Goal: Task Accomplishment & Management: Manage account settings

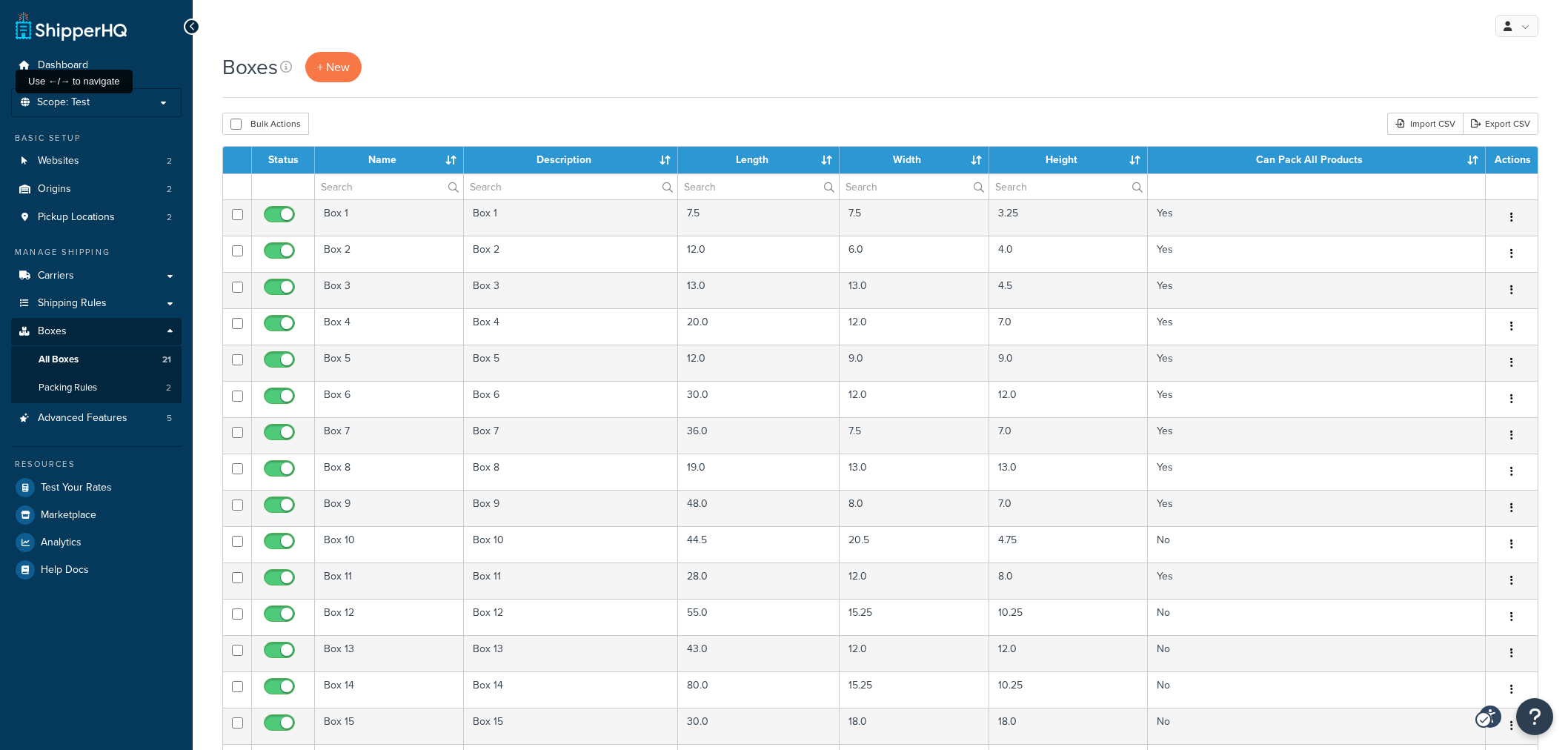
select select "50"
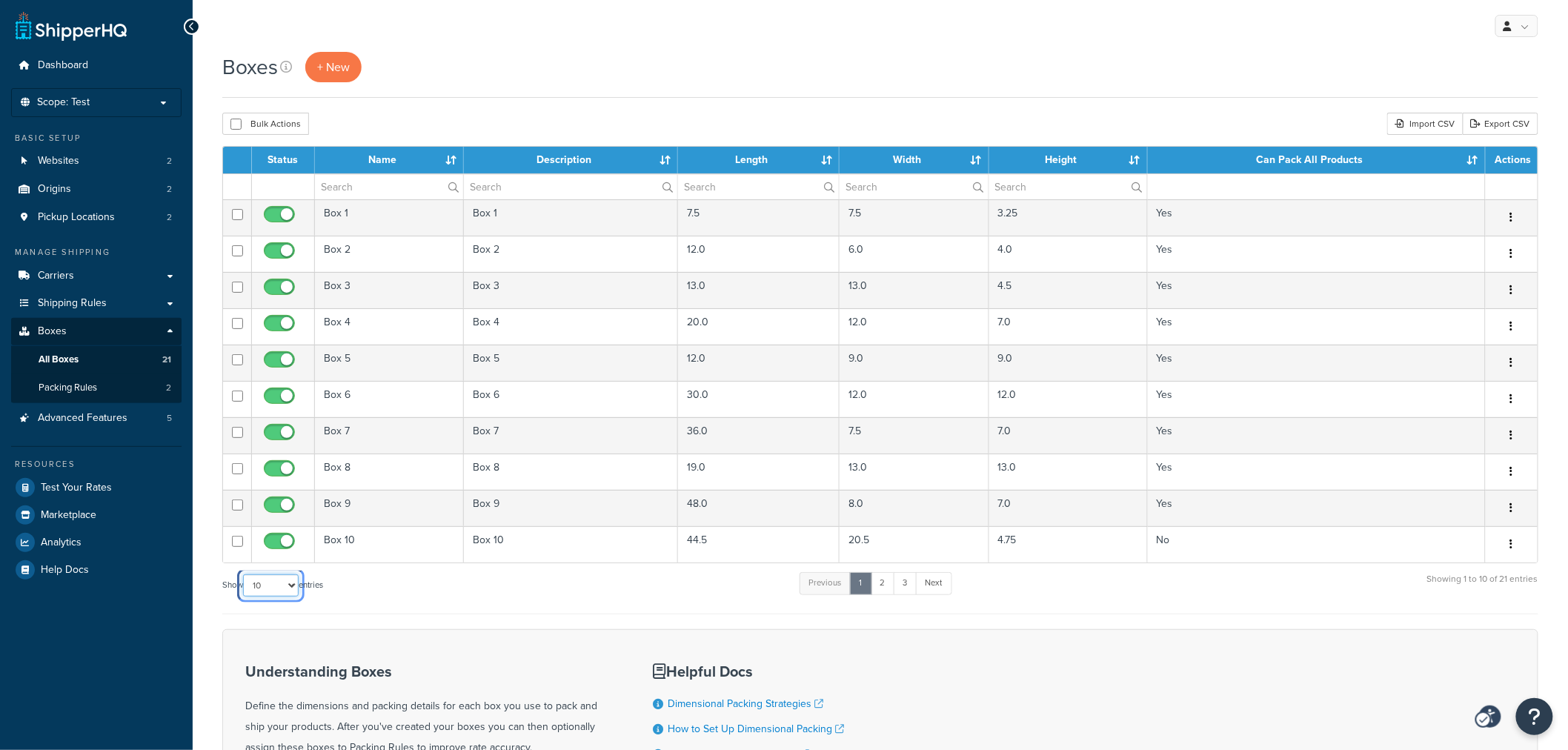
click at [266, 591] on select "10 15 25 50 100 1000" at bounding box center [271, 585] width 56 height 22
select select "25"
click at [245, 575] on select "10 15 25 50 100 1000" at bounding box center [271, 585] width 56 height 22
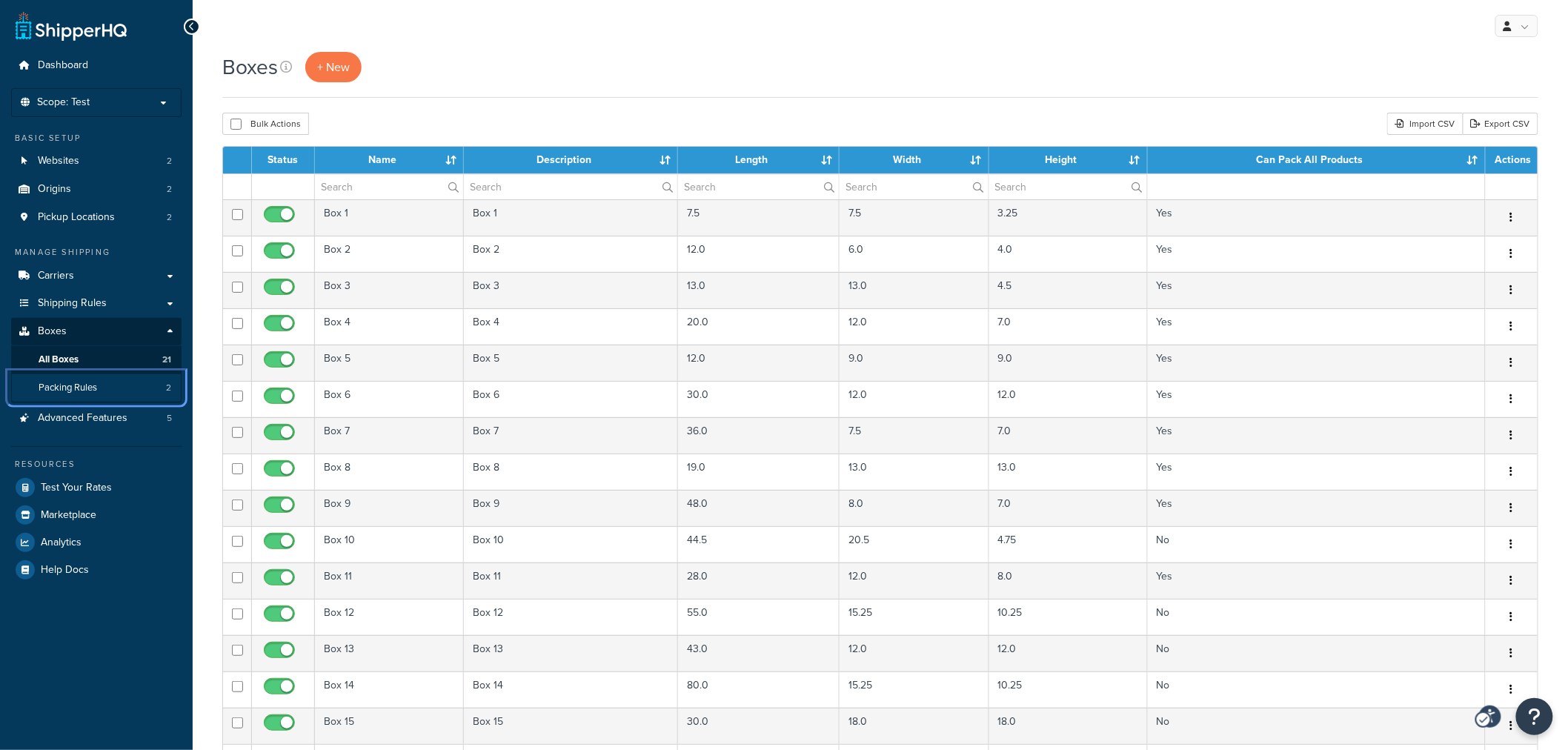
click at [62, 383] on span "Packing Rules" at bounding box center [67, 388] width 59 height 13
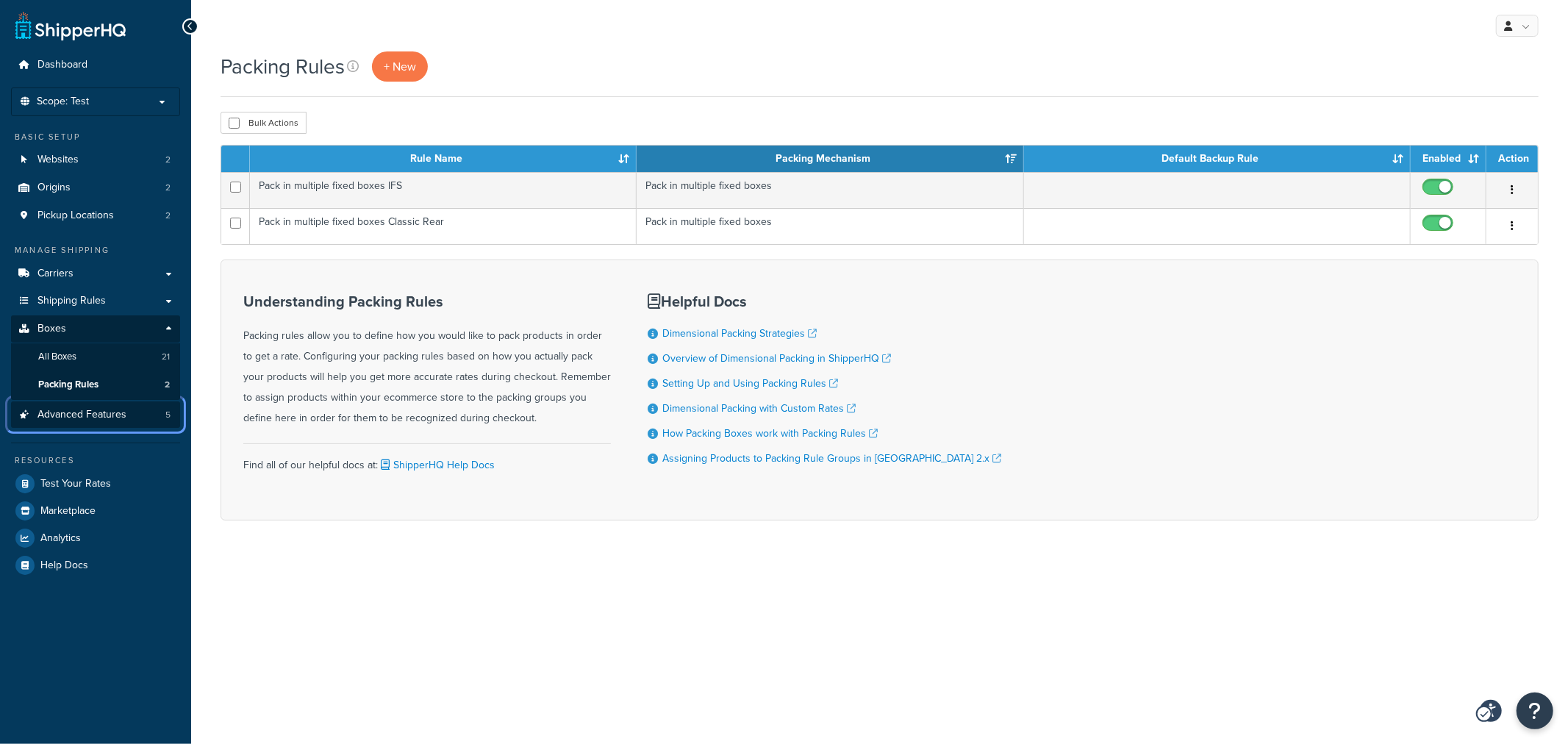
click at [103, 410] on span "Advanced Features" at bounding box center [82, 414] width 89 height 13
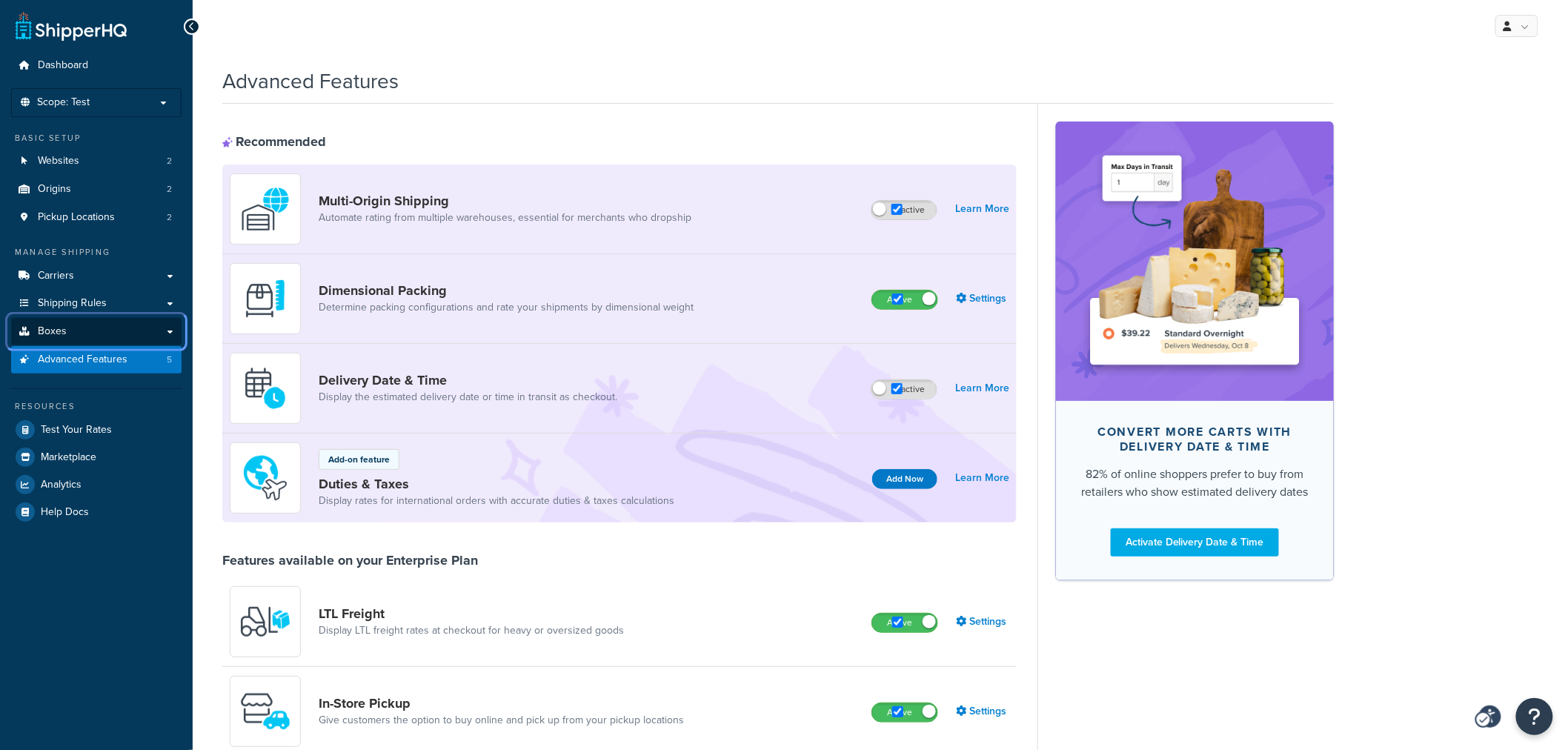
click at [167, 332] on link "Boxes" at bounding box center [96, 332] width 171 height 28
click at [173, 330] on link "Boxes" at bounding box center [96, 332] width 171 height 28
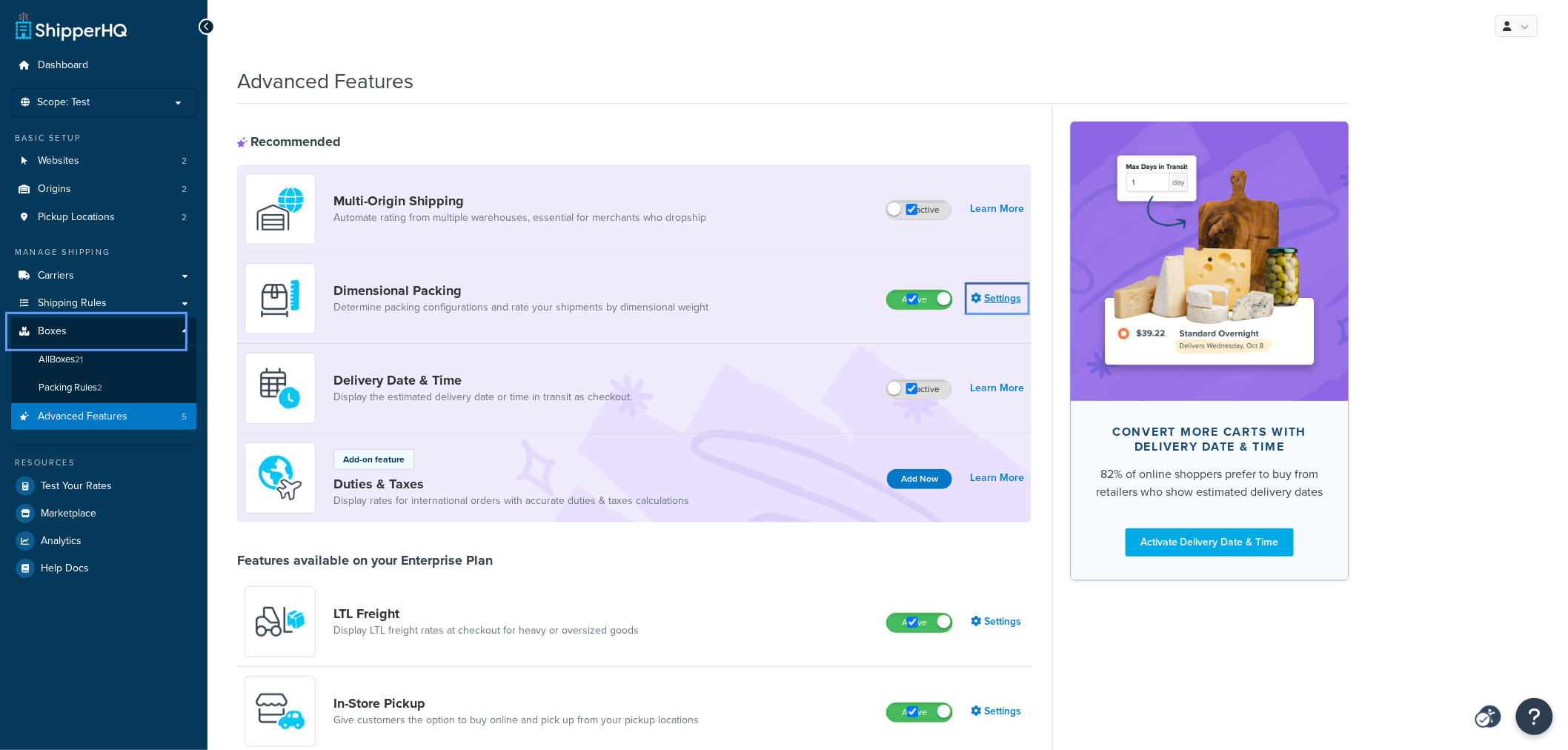
click at [1008, 300] on link "Settings" at bounding box center [998, 299] width 54 height 21
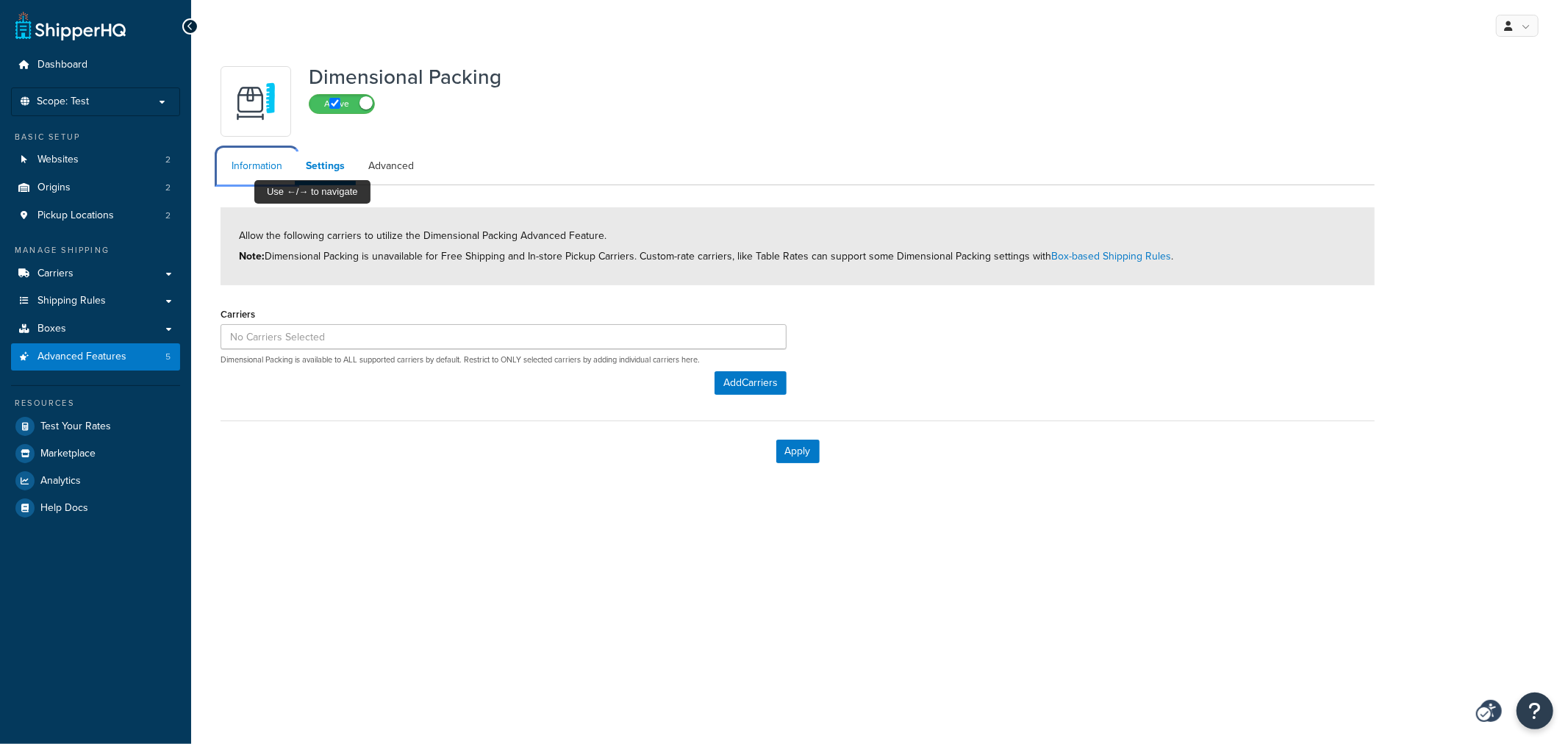
click at [254, 174] on link "Information" at bounding box center [257, 166] width 73 height 30
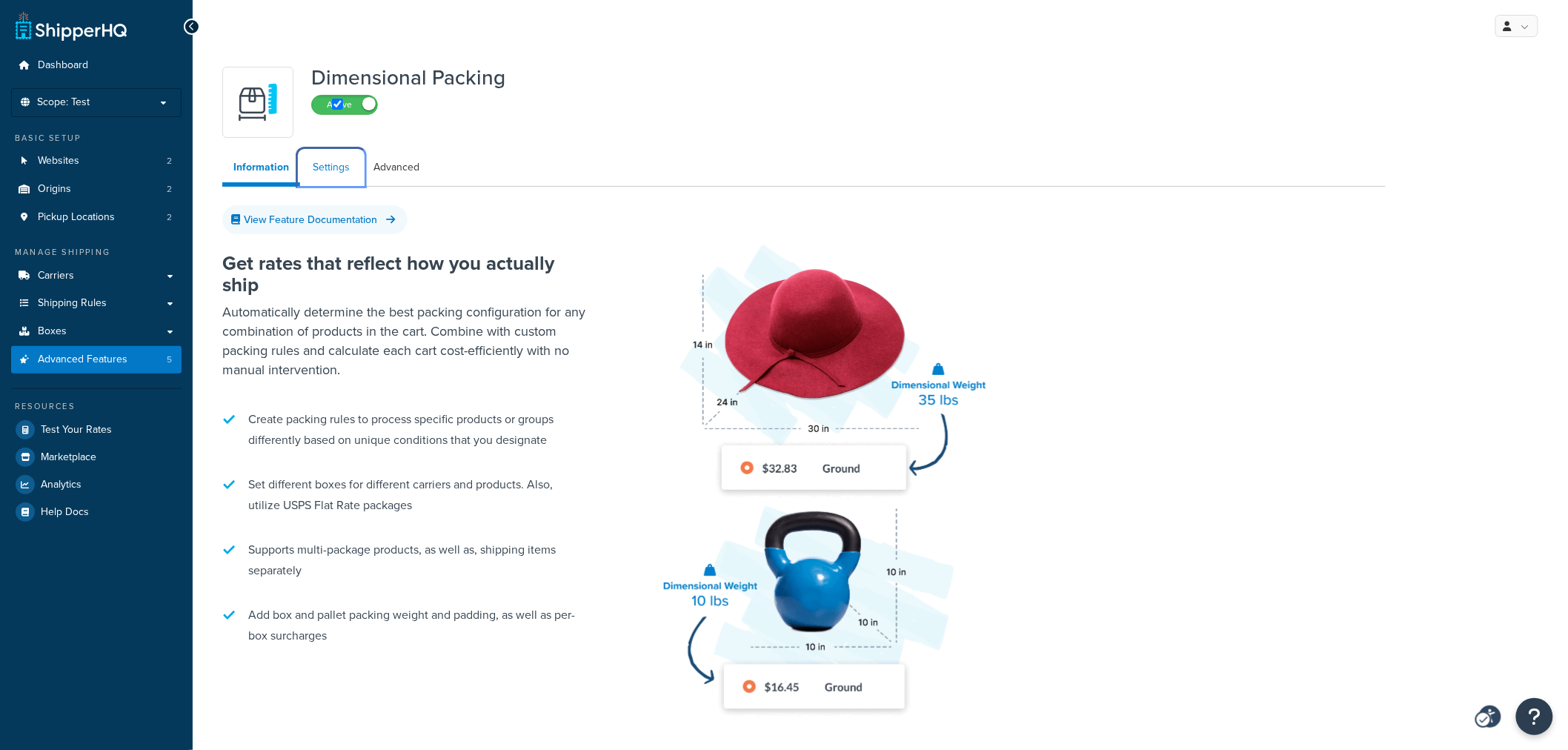
click at [314, 166] on link "Settings" at bounding box center [331, 168] width 60 height 30
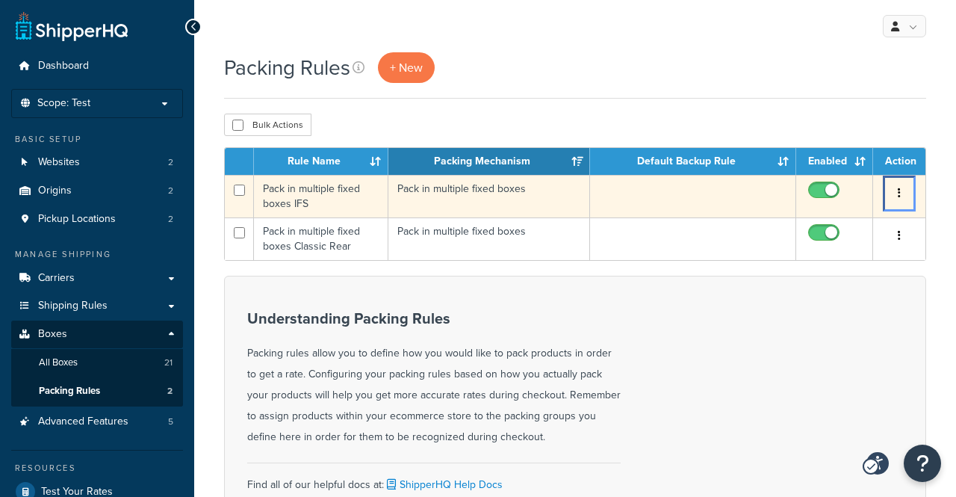
click at [898, 191] on icon "Menu" at bounding box center [899, 193] width 3 height 10
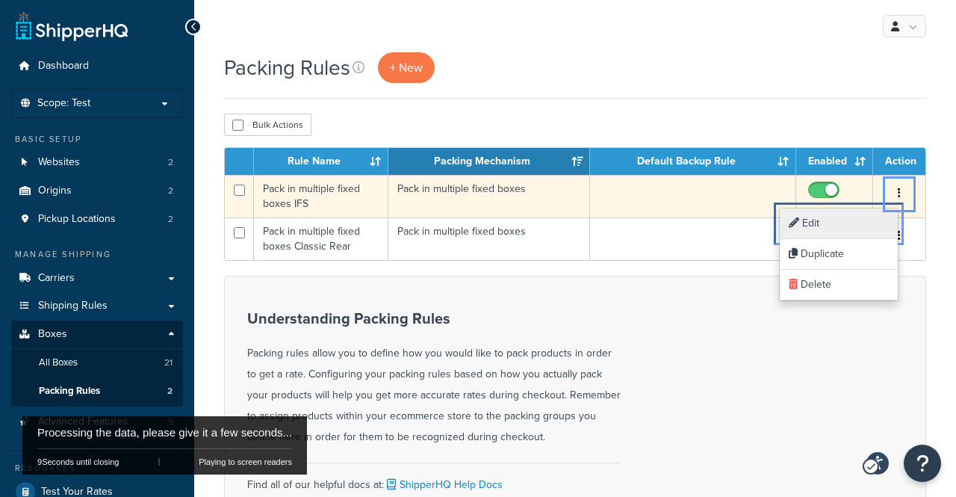
click at [835, 220] on link "Edit Edit" at bounding box center [839, 223] width 118 height 31
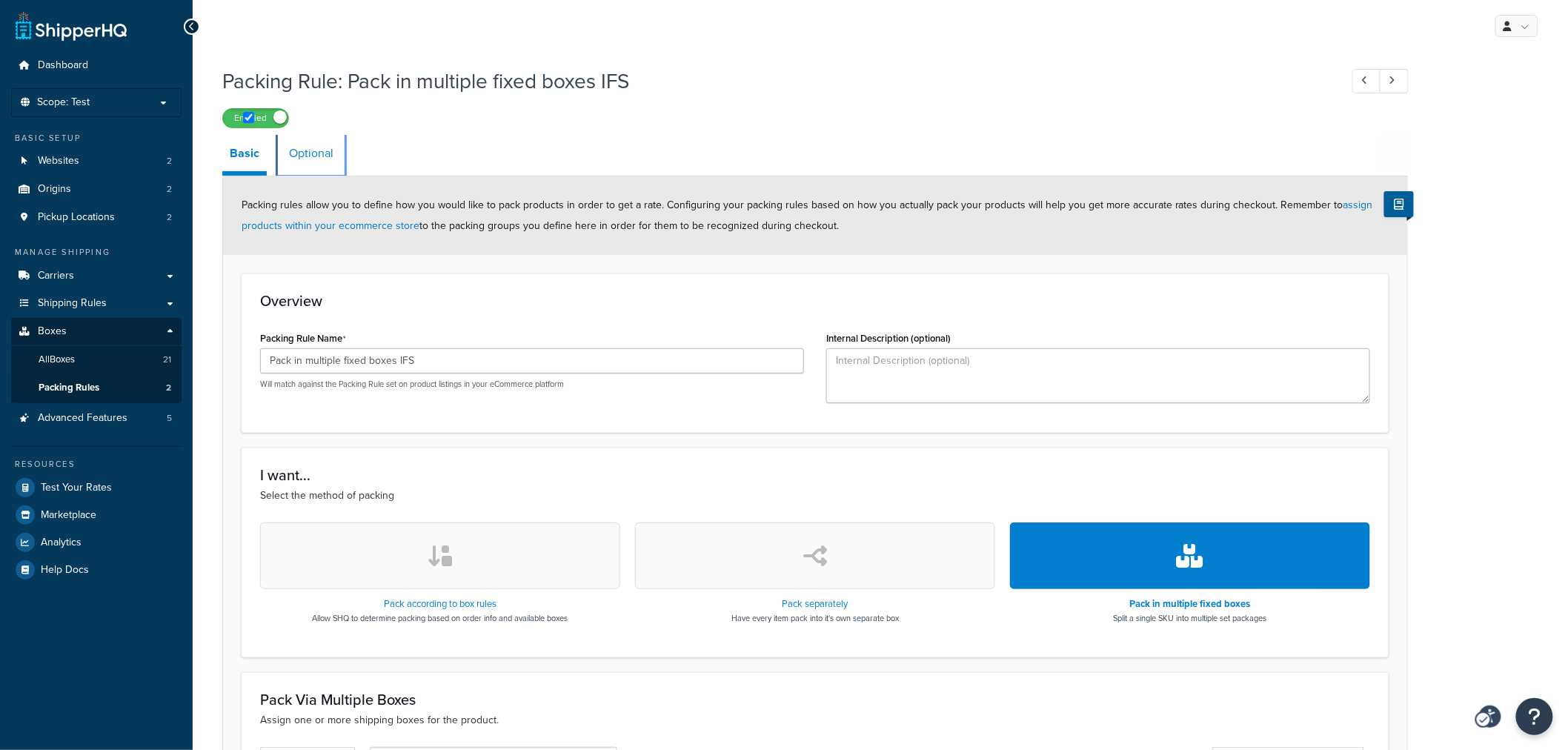
click at [306, 152] on link "Optional" at bounding box center [311, 154] width 60 height 36
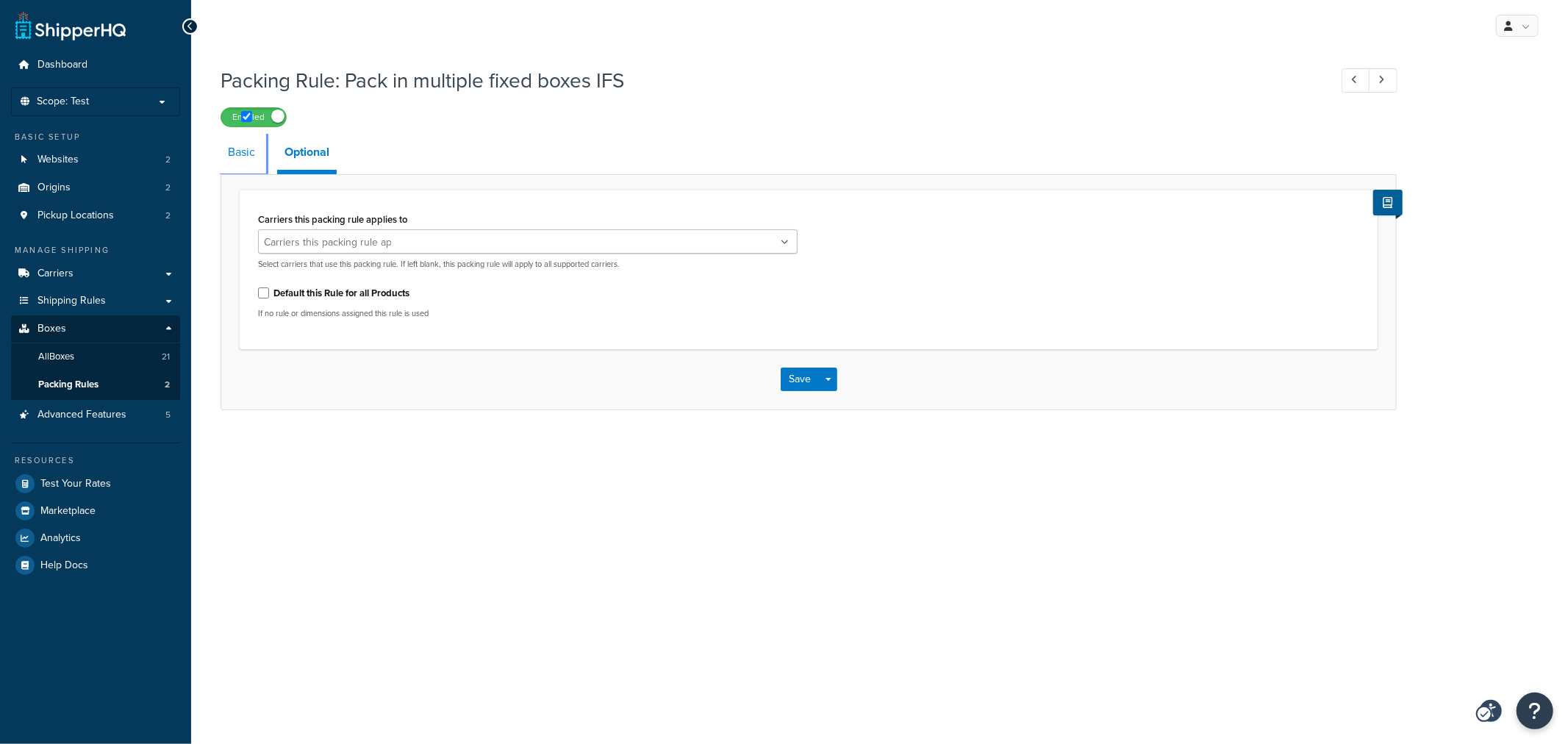
click at [248, 158] on link "Basic" at bounding box center [241, 153] width 42 height 35
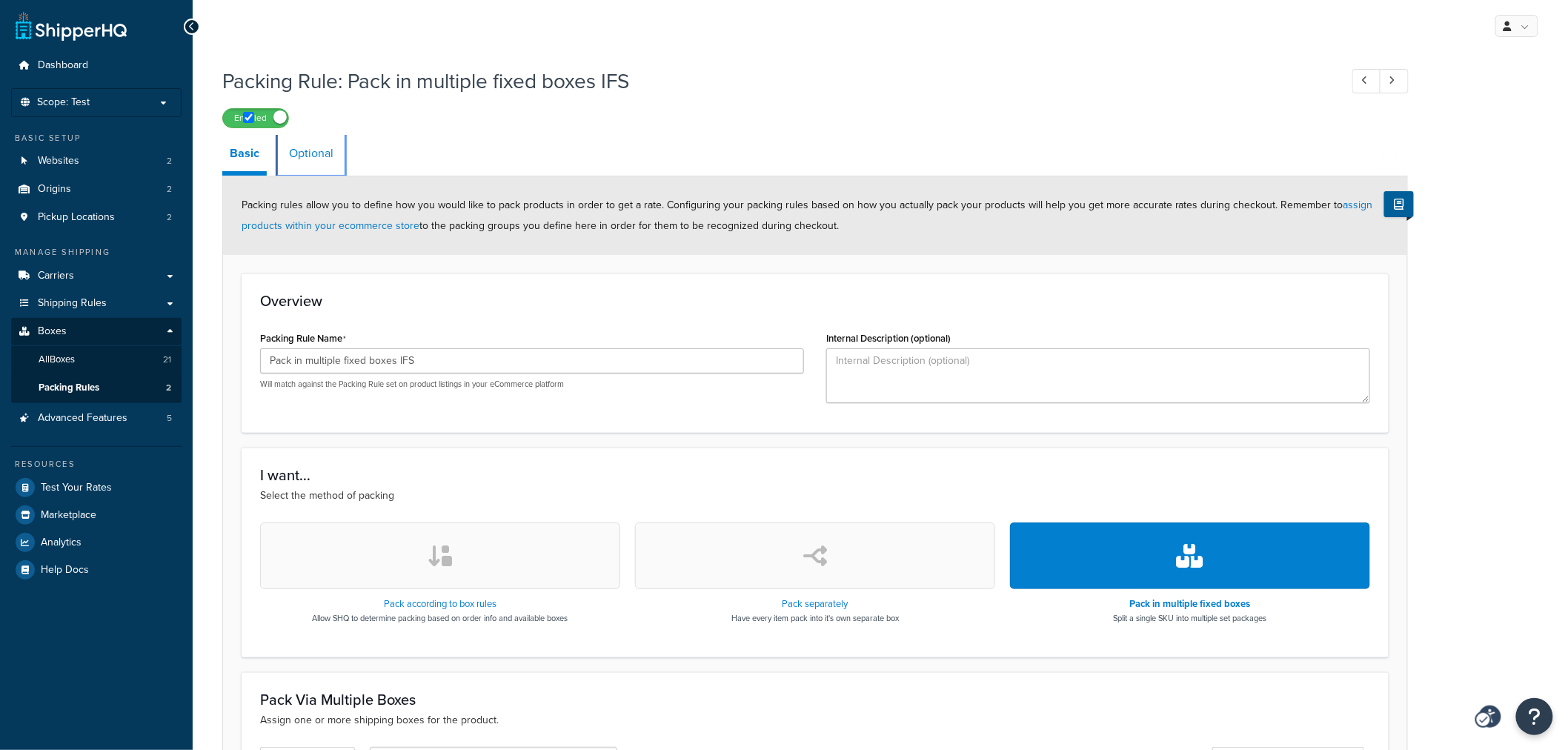
click at [327, 157] on link "Optional" at bounding box center [311, 154] width 60 height 36
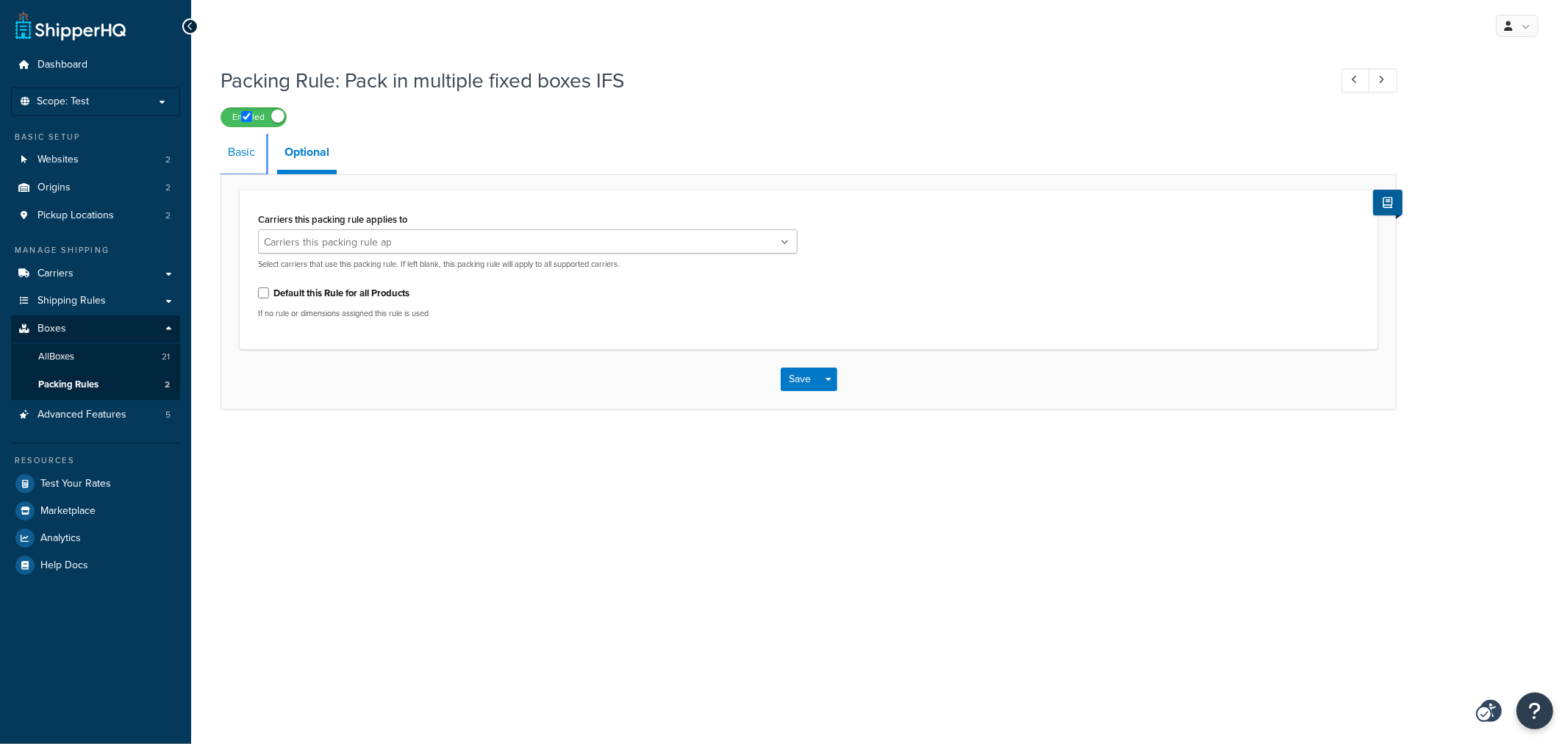
click at [250, 158] on link "Basic" at bounding box center [241, 153] width 42 height 35
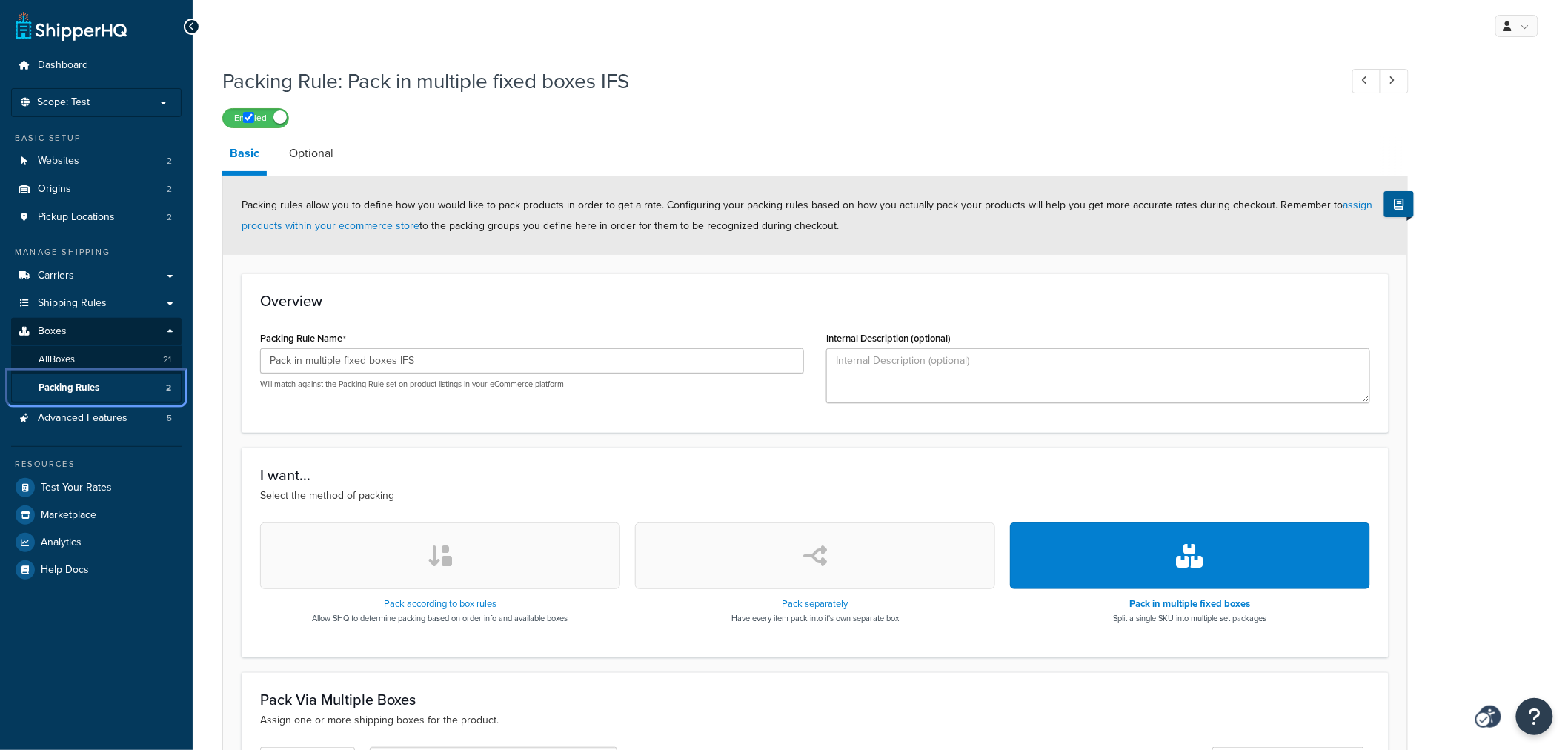
click at [130, 394] on link "Packing Rules 2" at bounding box center [96, 388] width 171 height 28
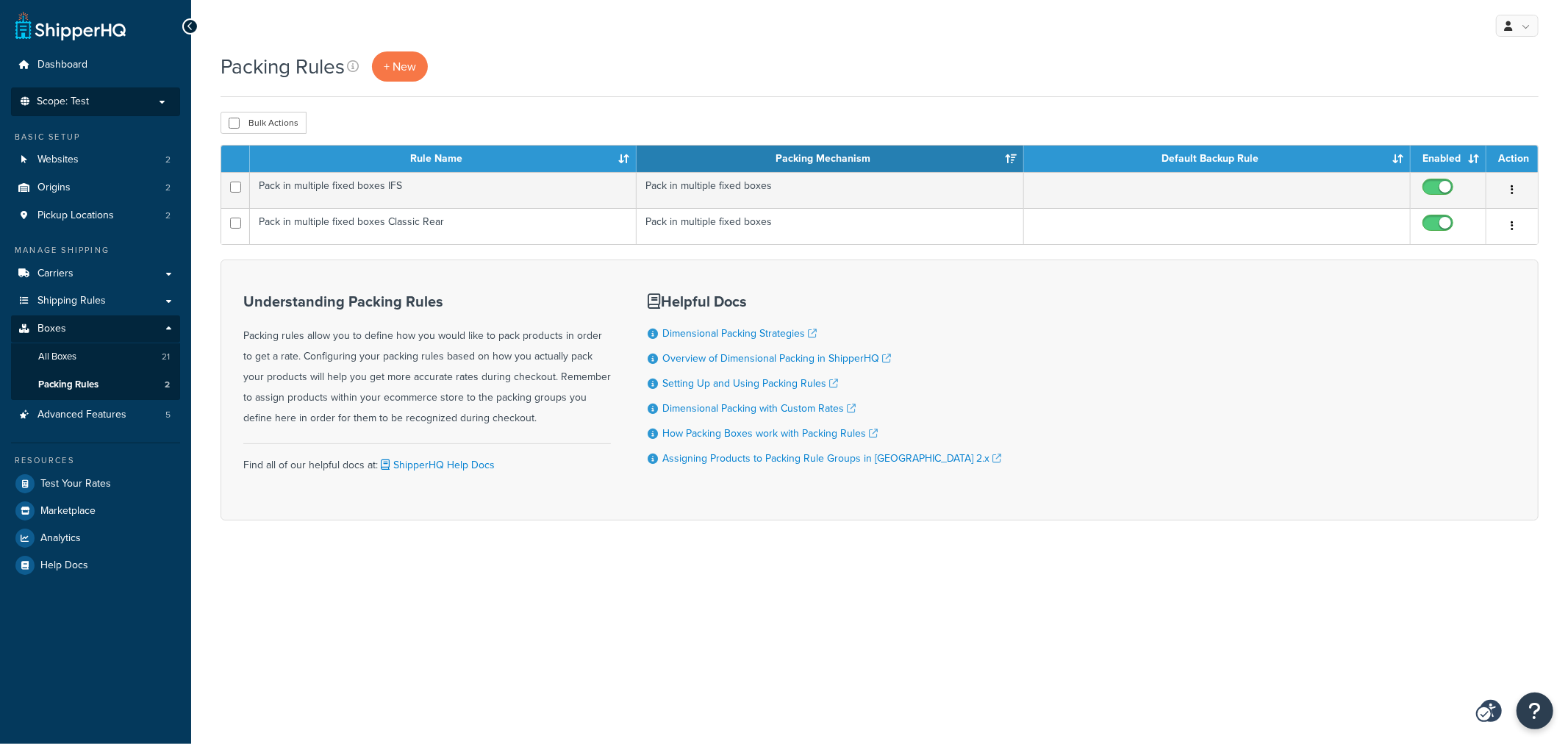
click at [100, 92] on li "Scope: Test Live Development Integration" at bounding box center [95, 101] width 169 height 29
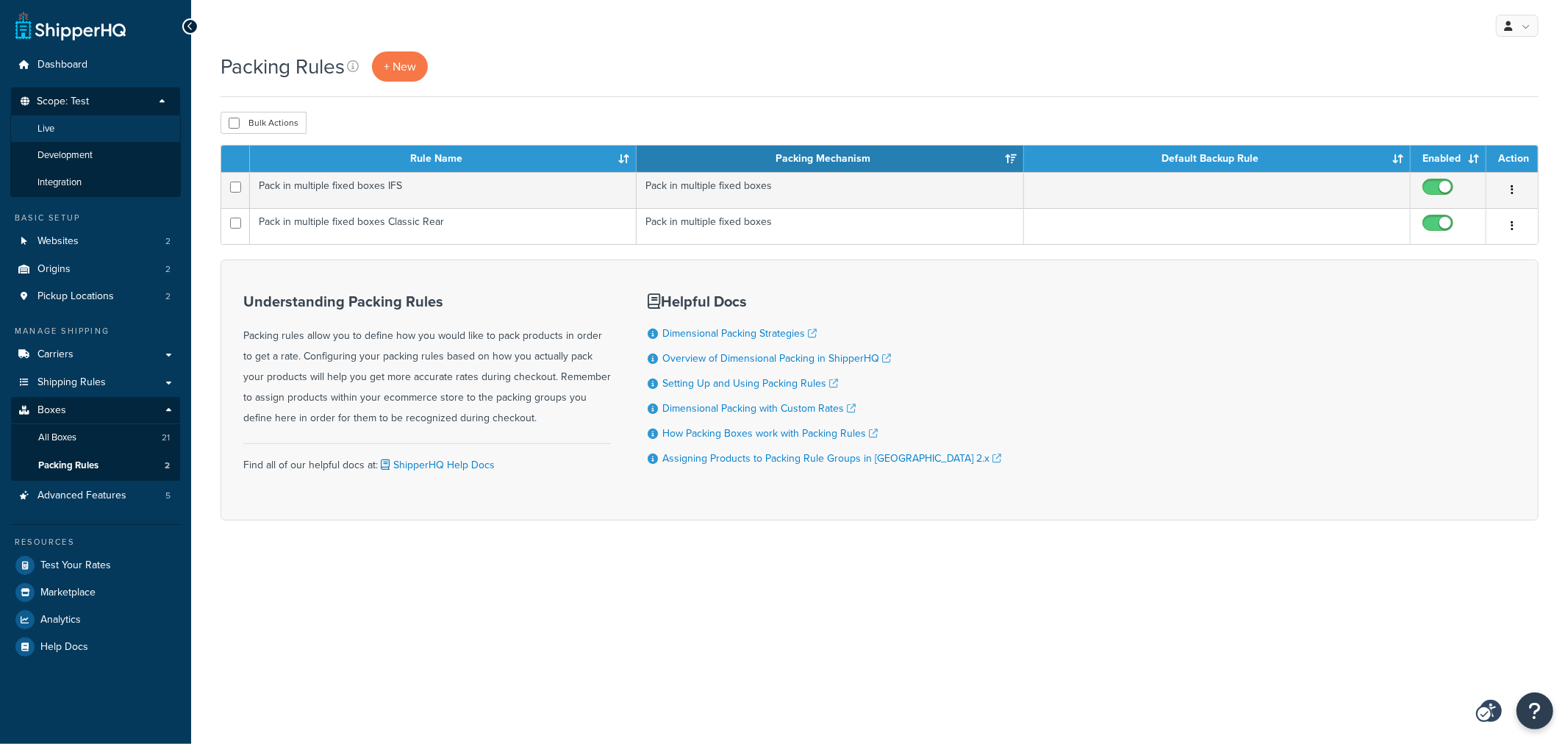
click at [86, 135] on li "Live" at bounding box center [94, 129] width 170 height 28
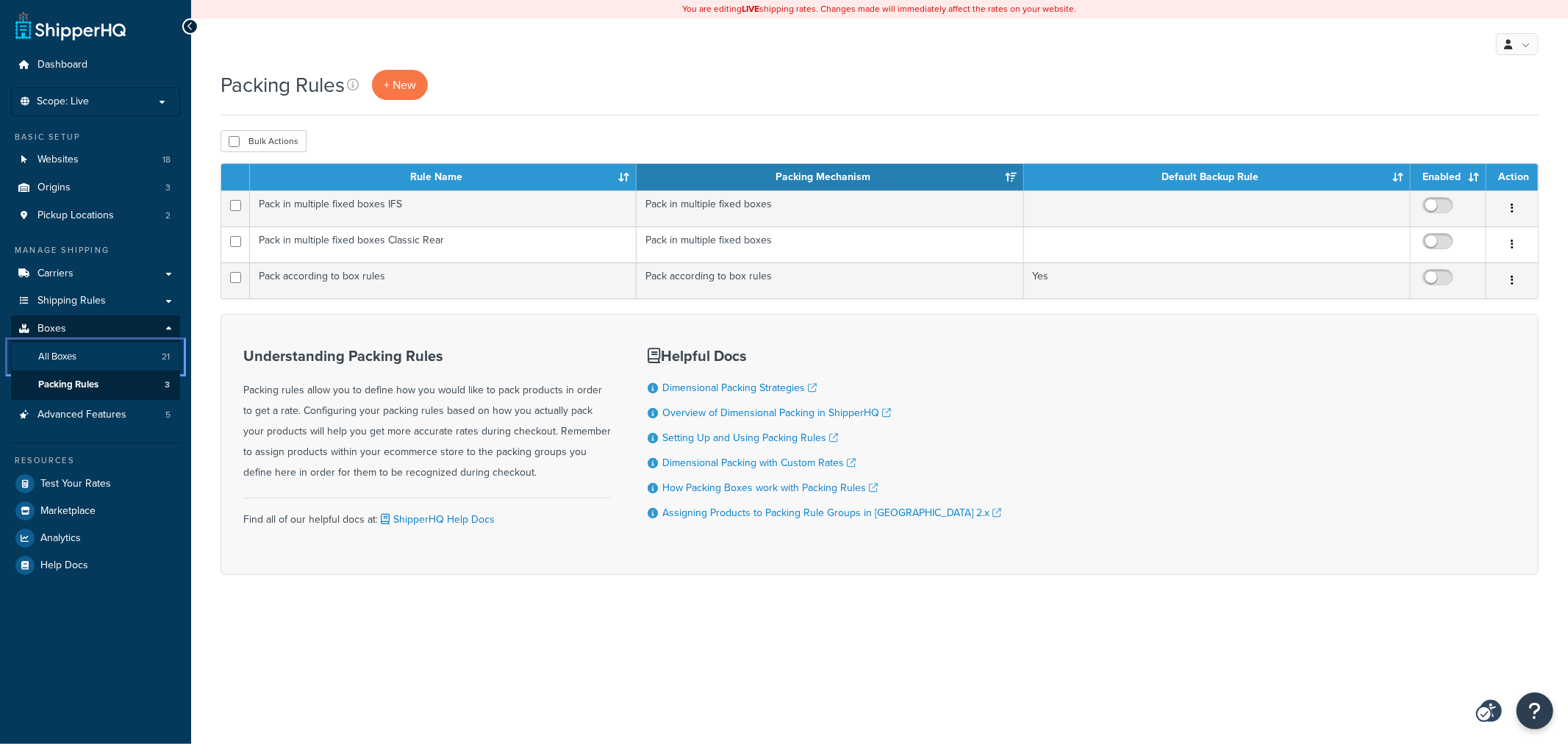
click at [70, 353] on span "All Boxes" at bounding box center [57, 356] width 38 height 13
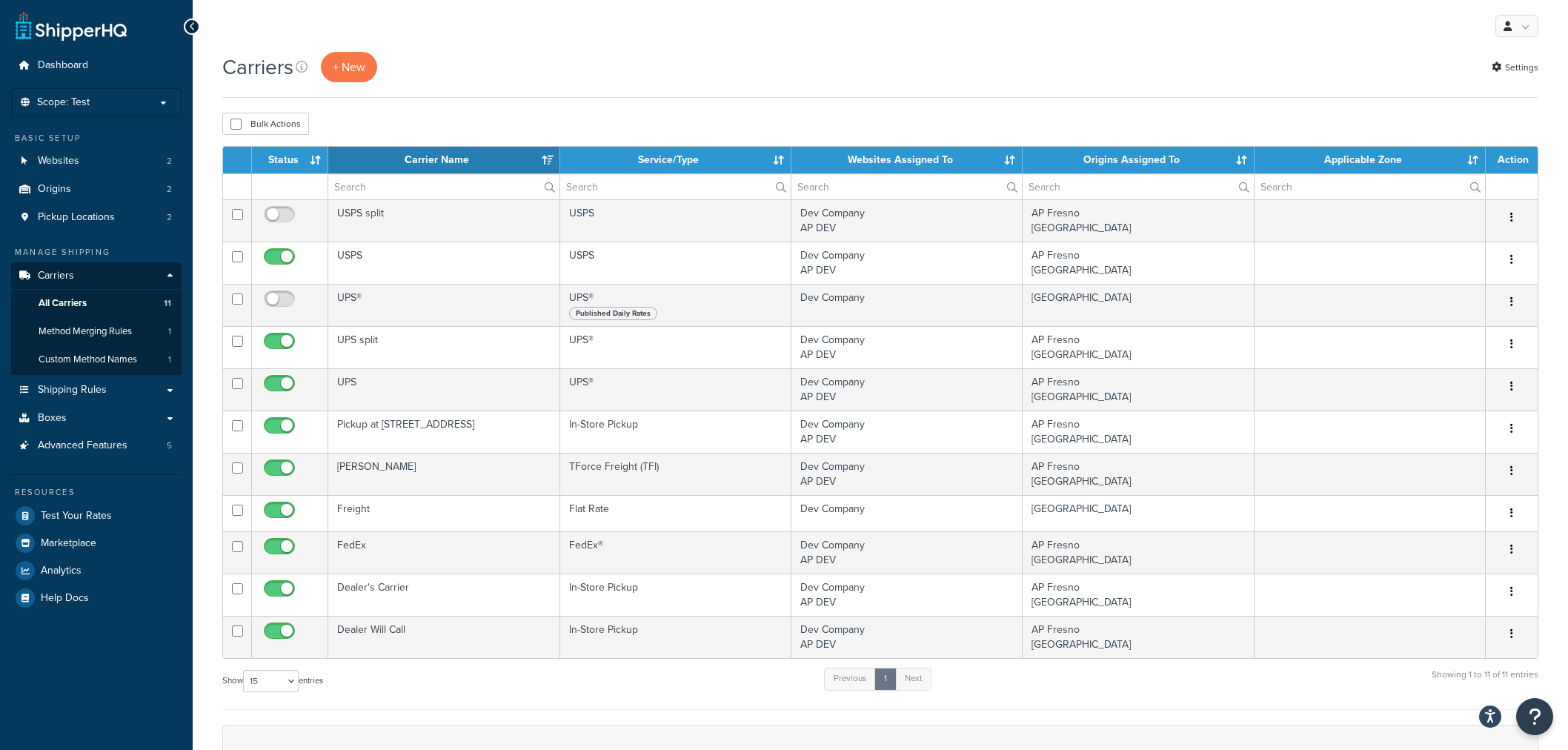
select select "15"
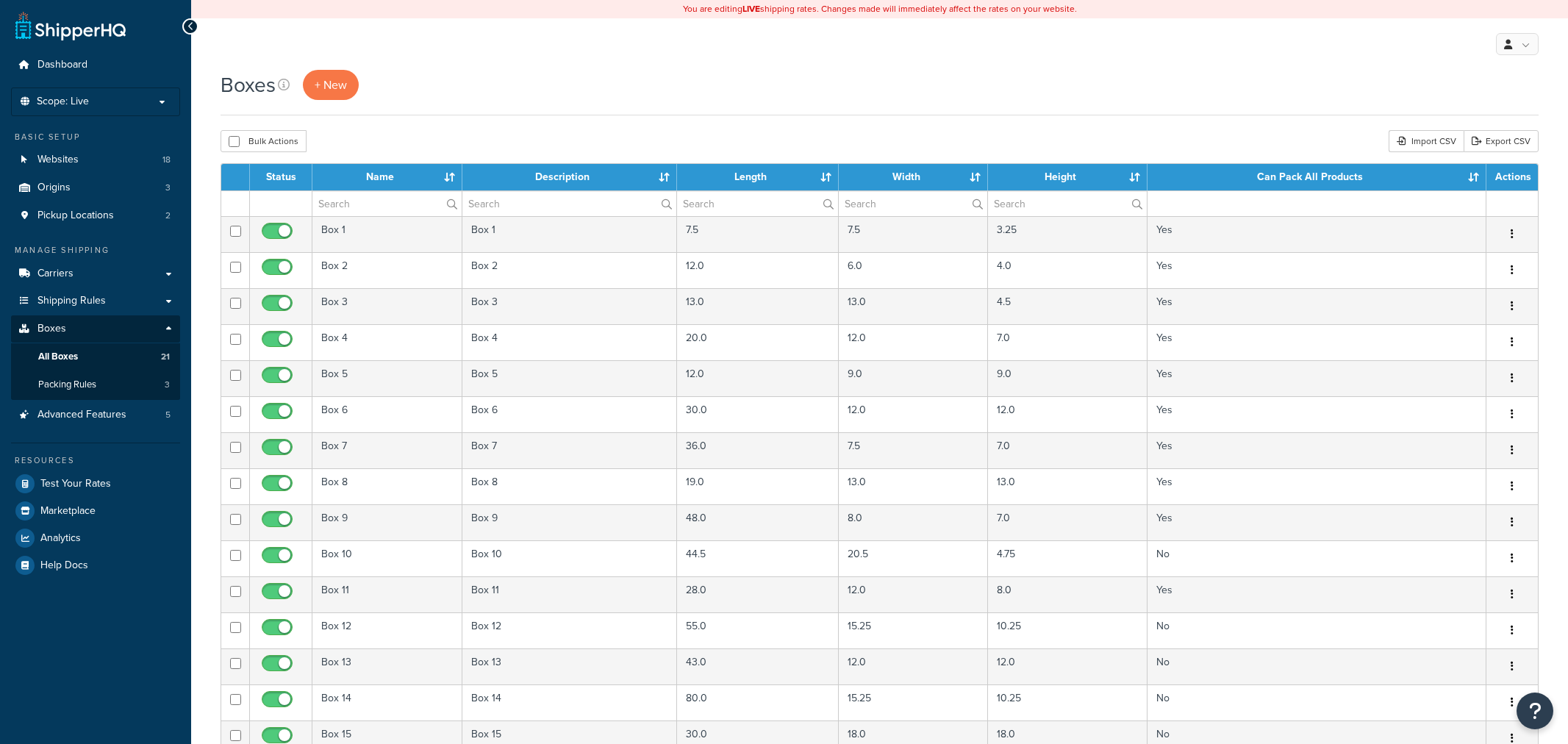
select select "25"
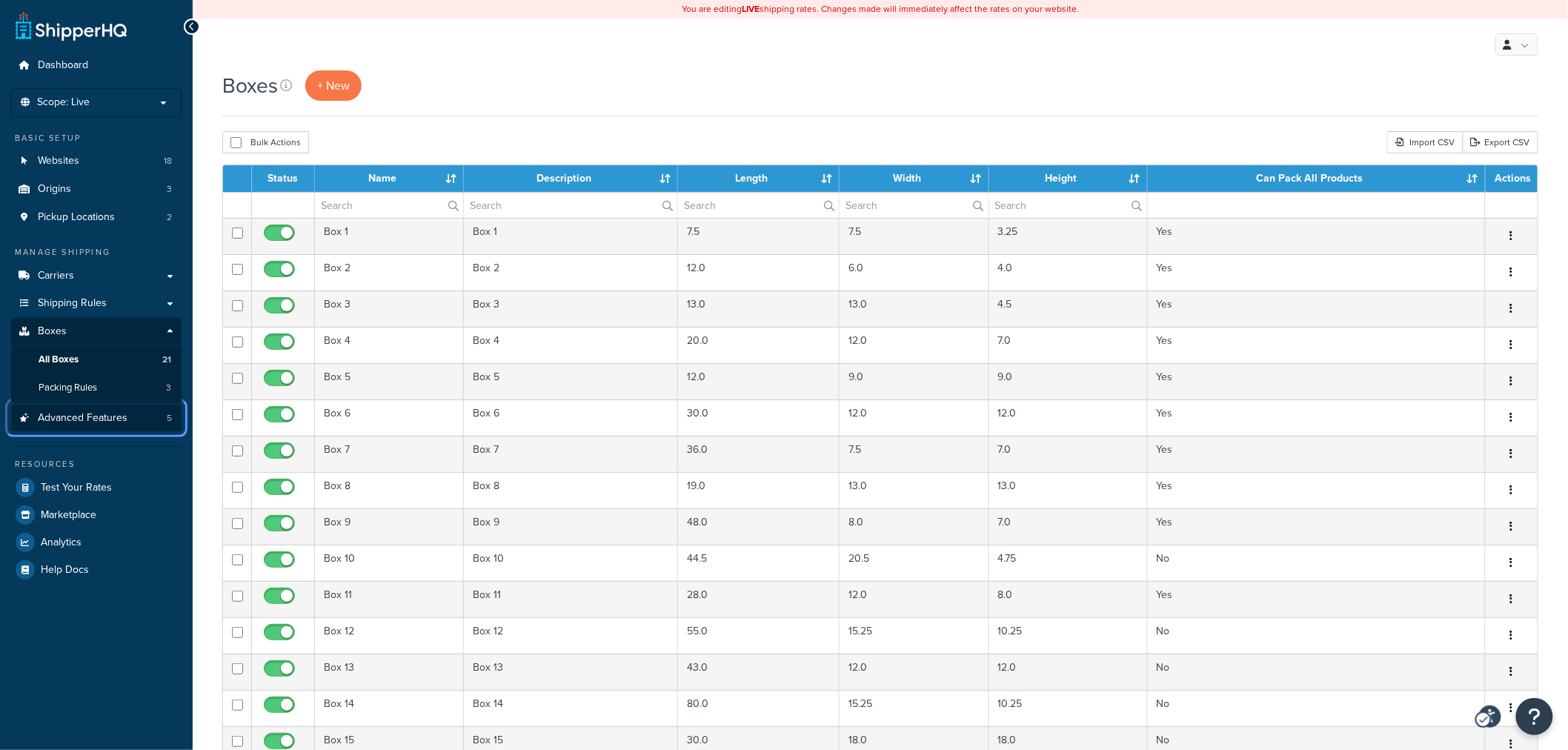
click at [71, 413] on span "Advanced Features" at bounding box center [82, 418] width 89 height 13
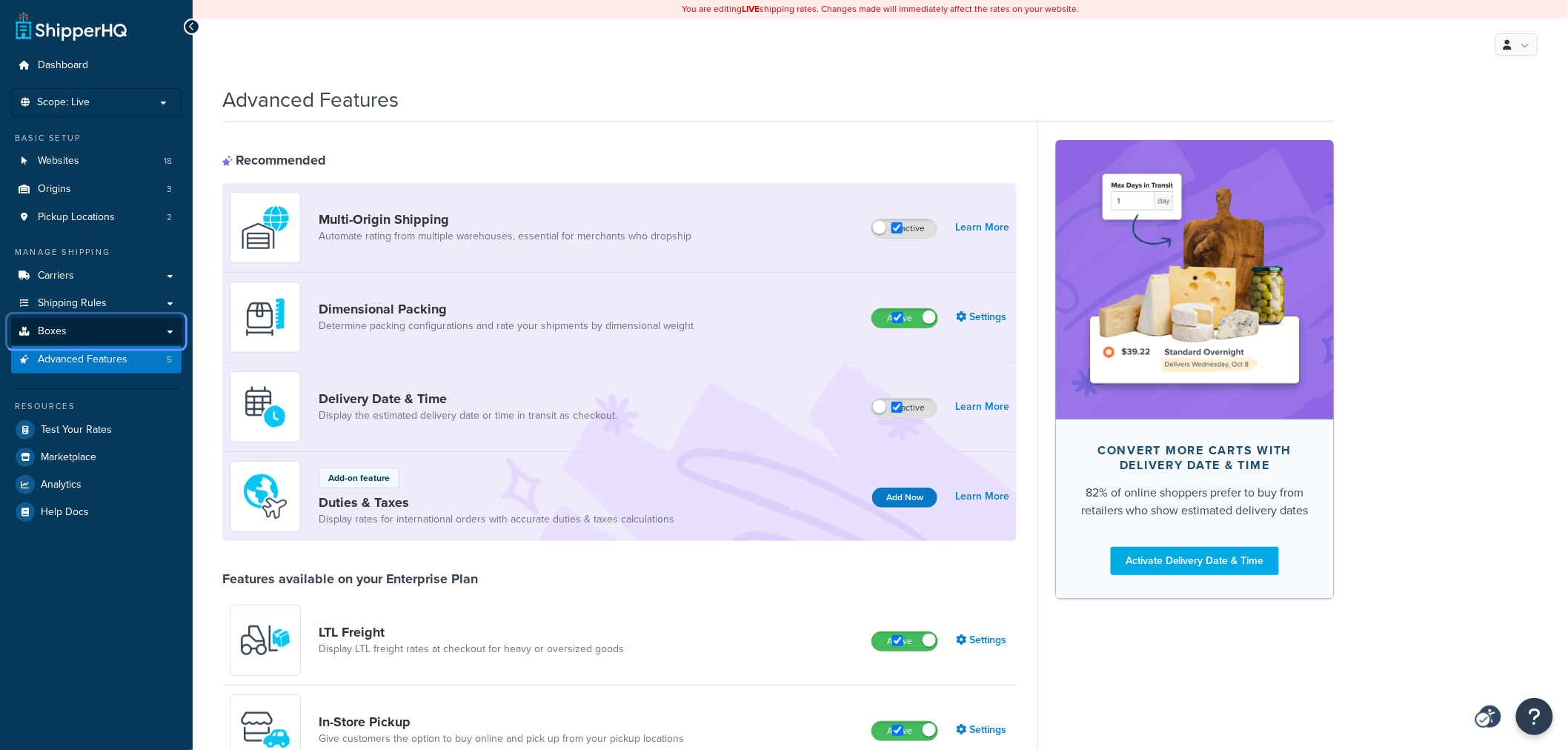
click at [67, 324] on link "Boxes" at bounding box center [96, 332] width 171 height 28
click at [171, 332] on link "Boxes" at bounding box center [96, 332] width 171 height 28
click at [168, 332] on link "Boxes" at bounding box center [96, 332] width 171 height 28
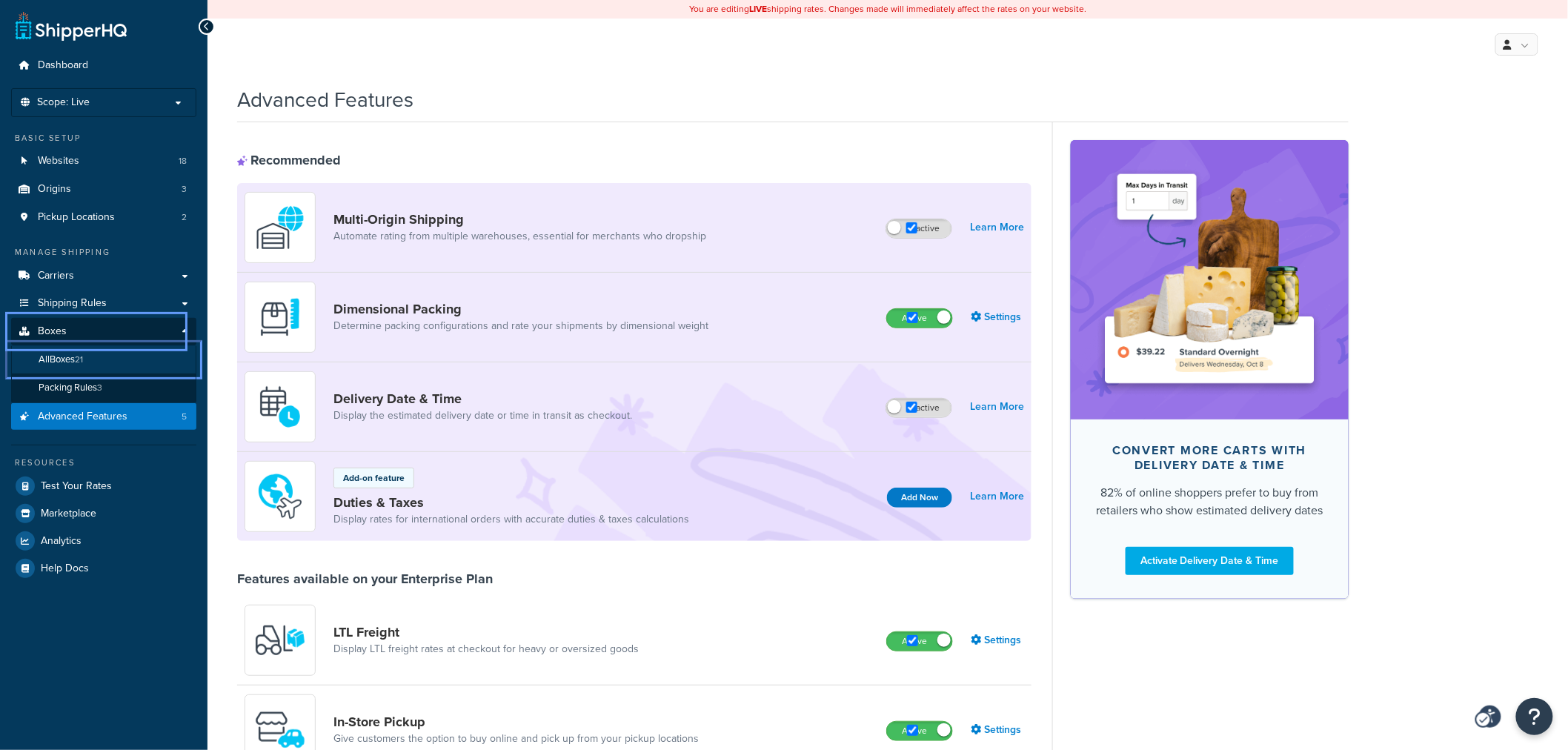
click at [81, 359] on span "21" at bounding box center [78, 359] width 8 height 13
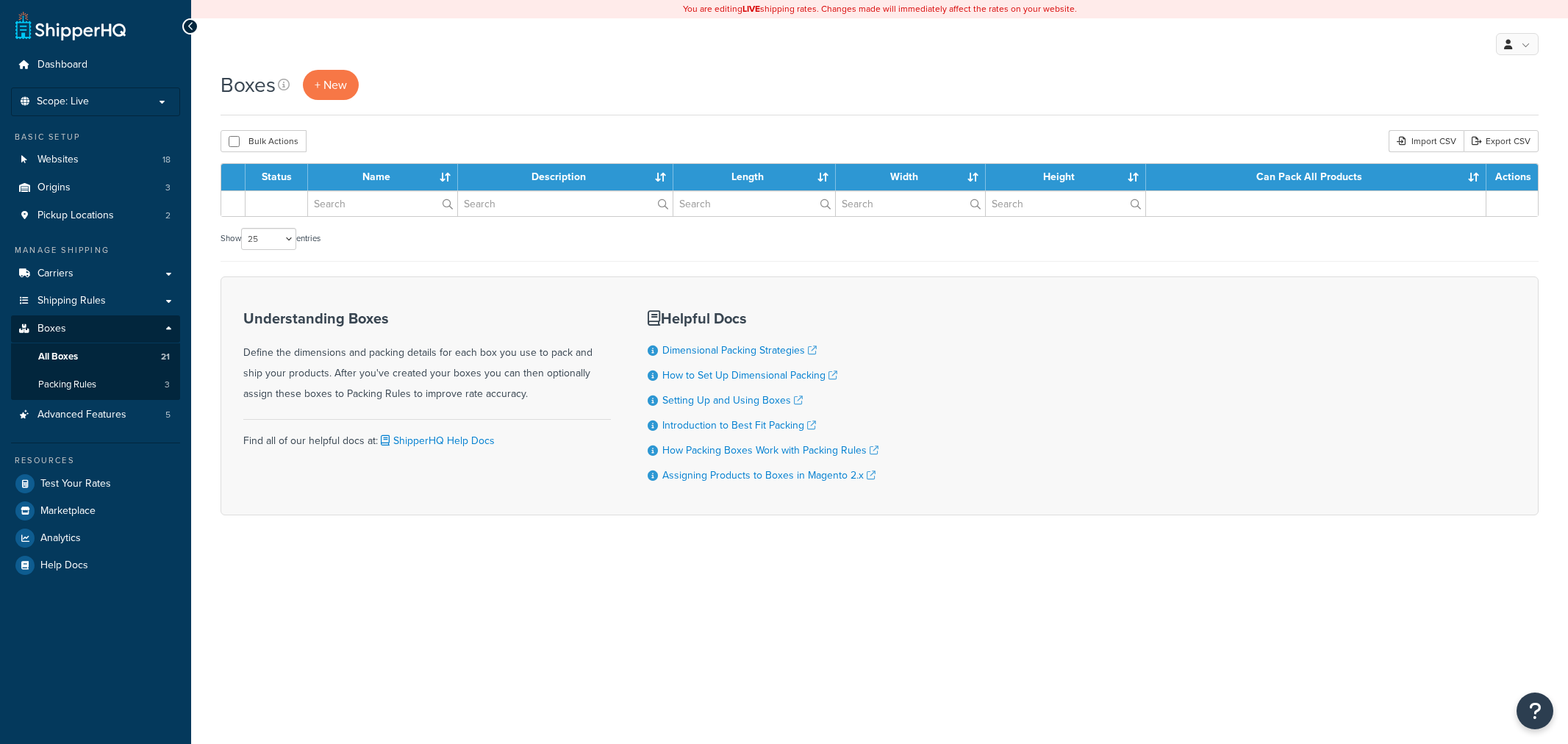
select select "25"
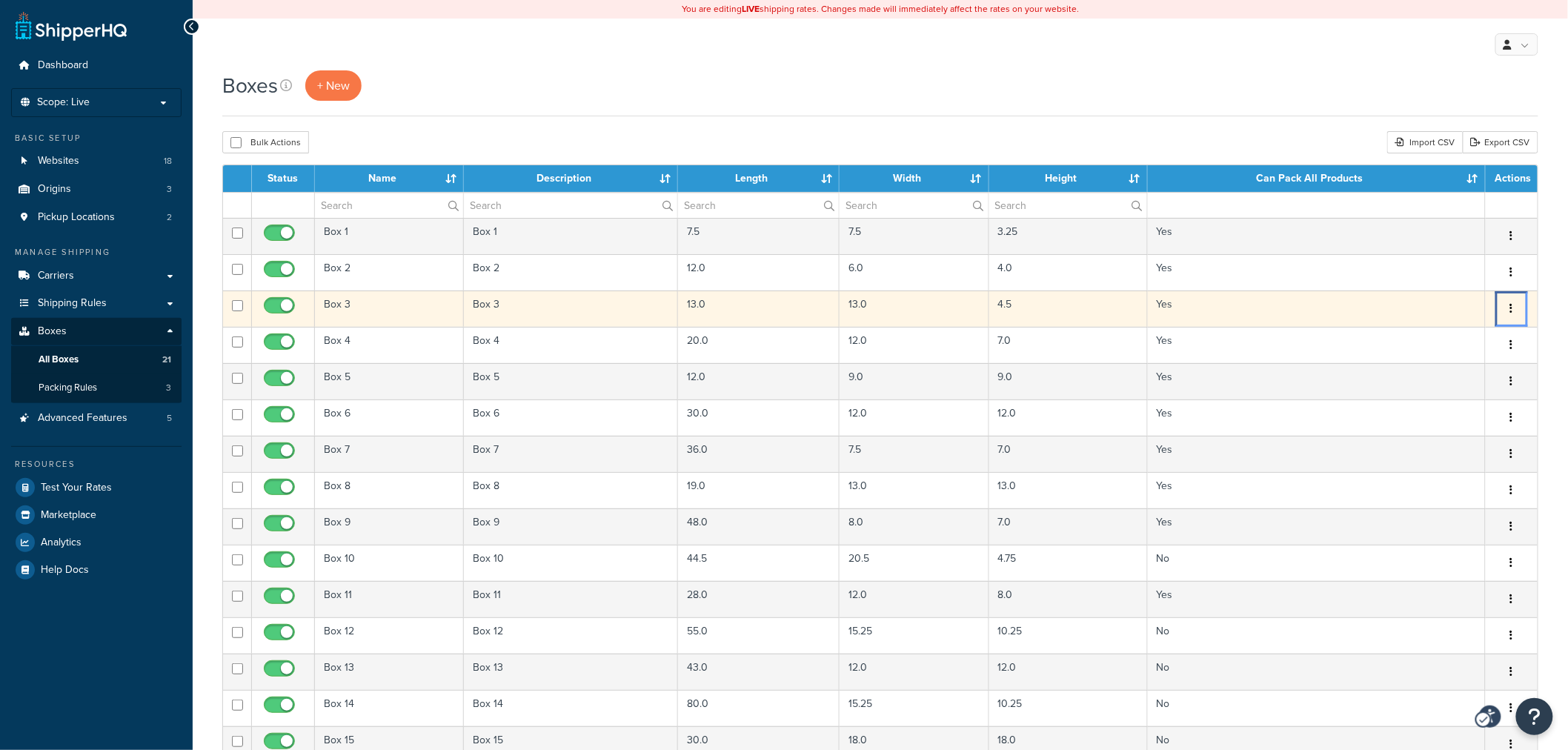
click at [1508, 307] on button "button" at bounding box center [1511, 310] width 21 height 24
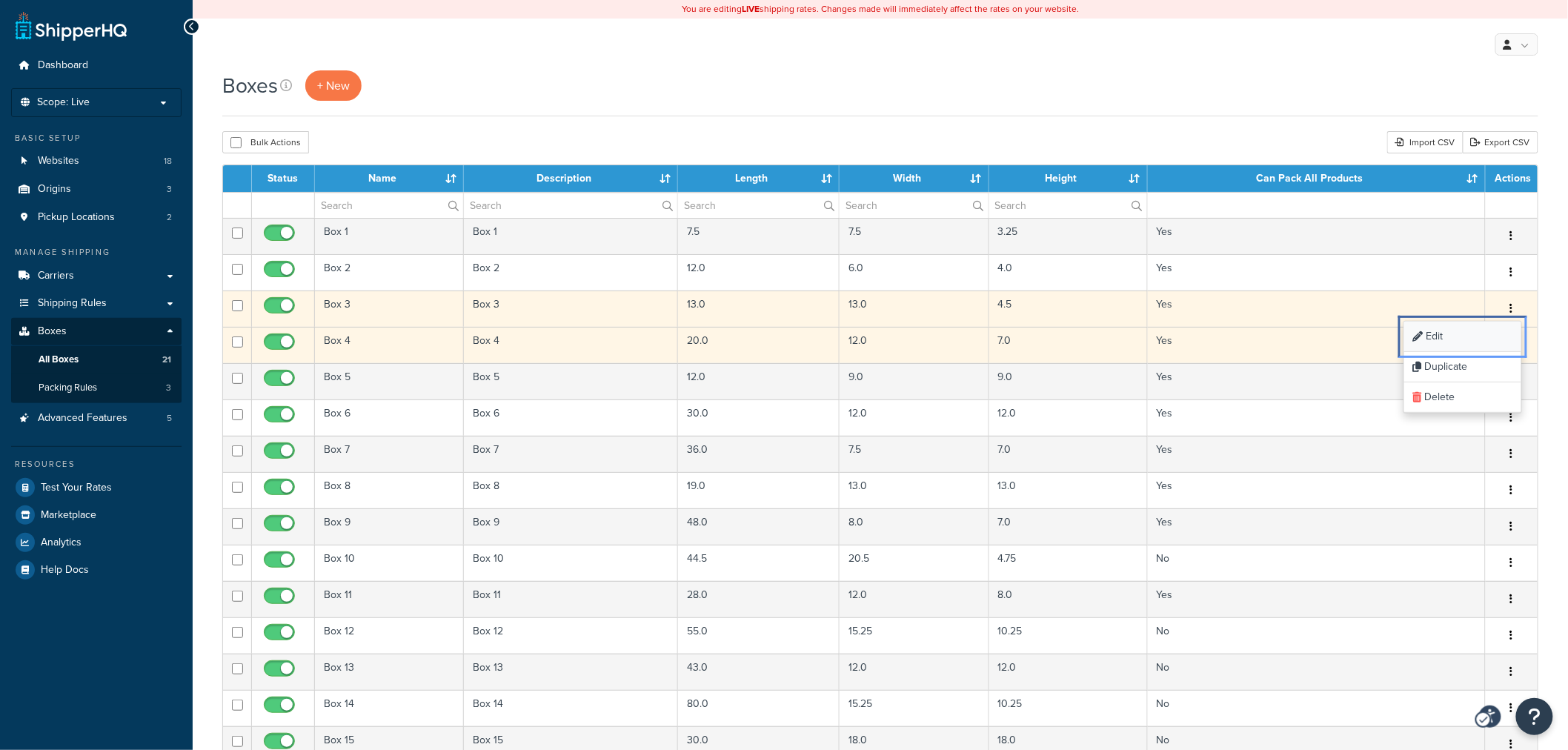
click at [1450, 338] on link "Edit Edit" at bounding box center [1463, 336] width 117 height 31
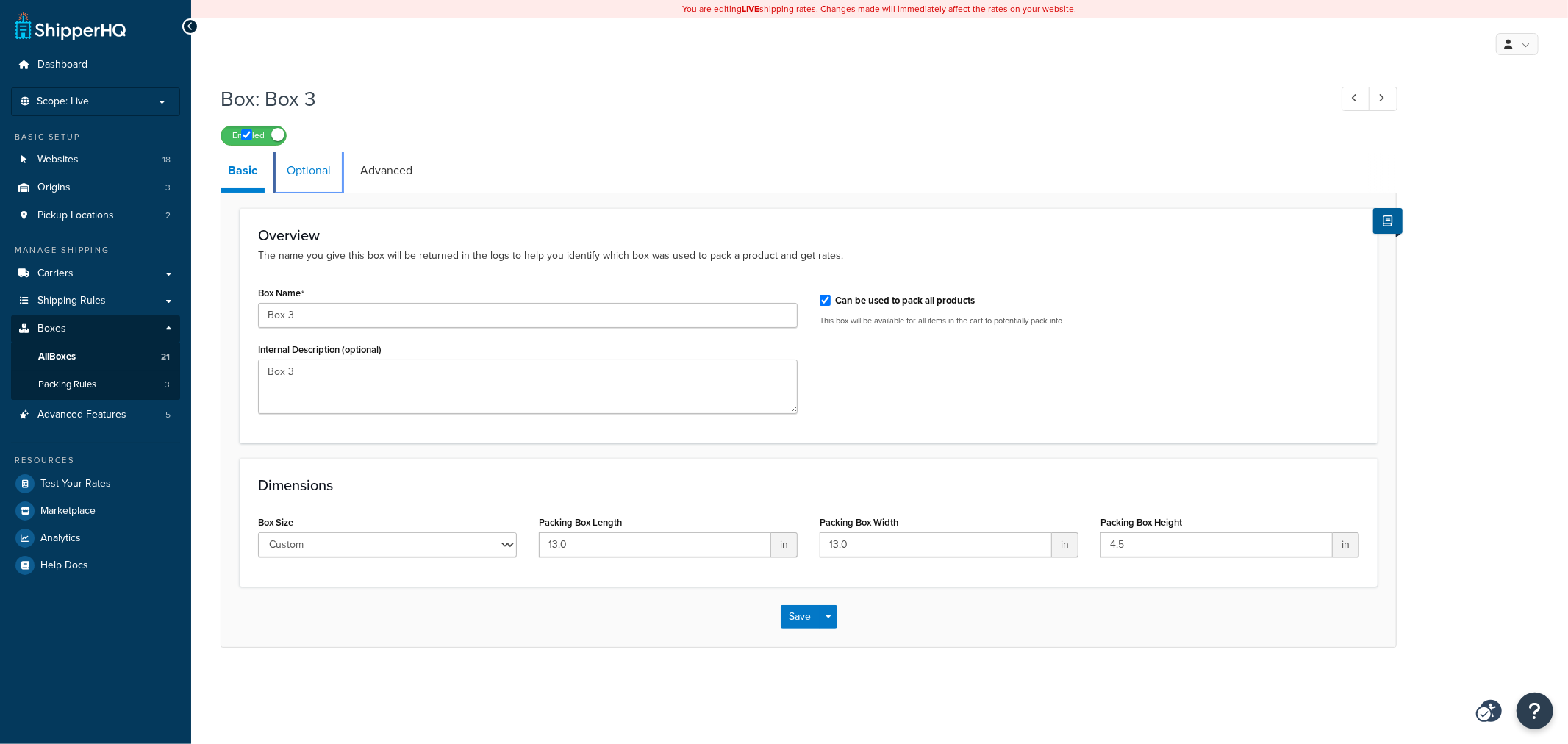
click at [313, 172] on link "Optional" at bounding box center [309, 170] width 59 height 35
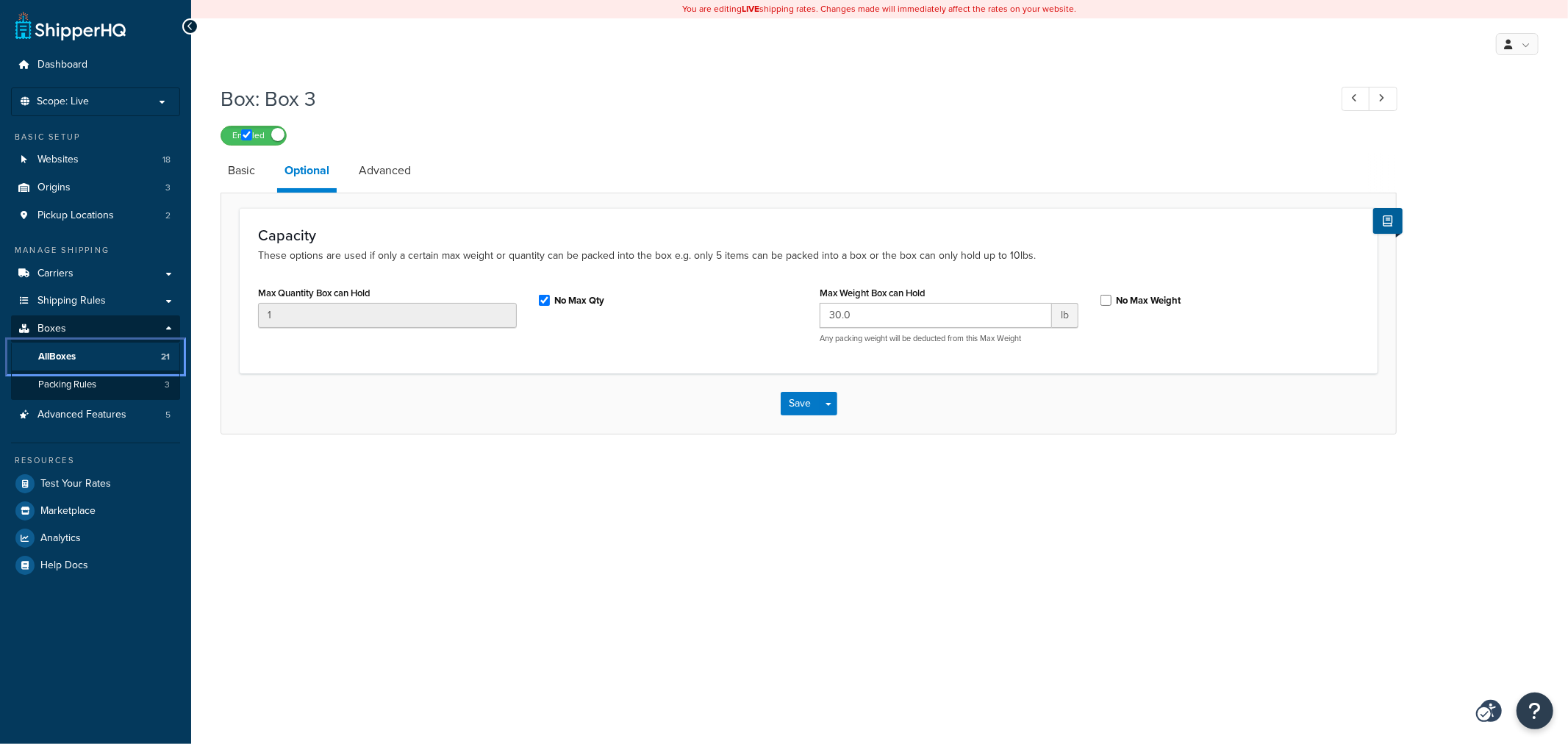
click at [95, 356] on link "All Boxes 21" at bounding box center [95, 357] width 169 height 28
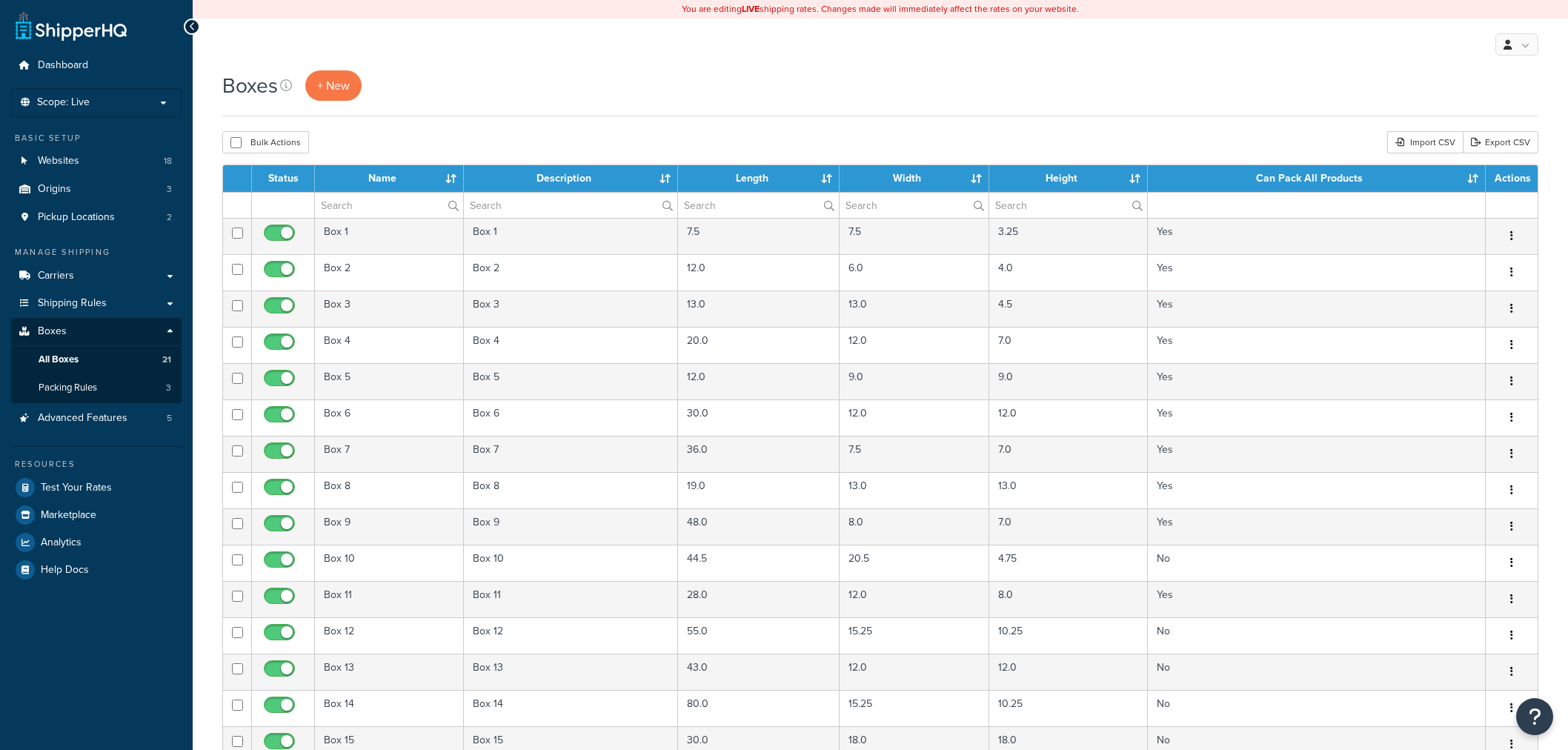
select select "25"
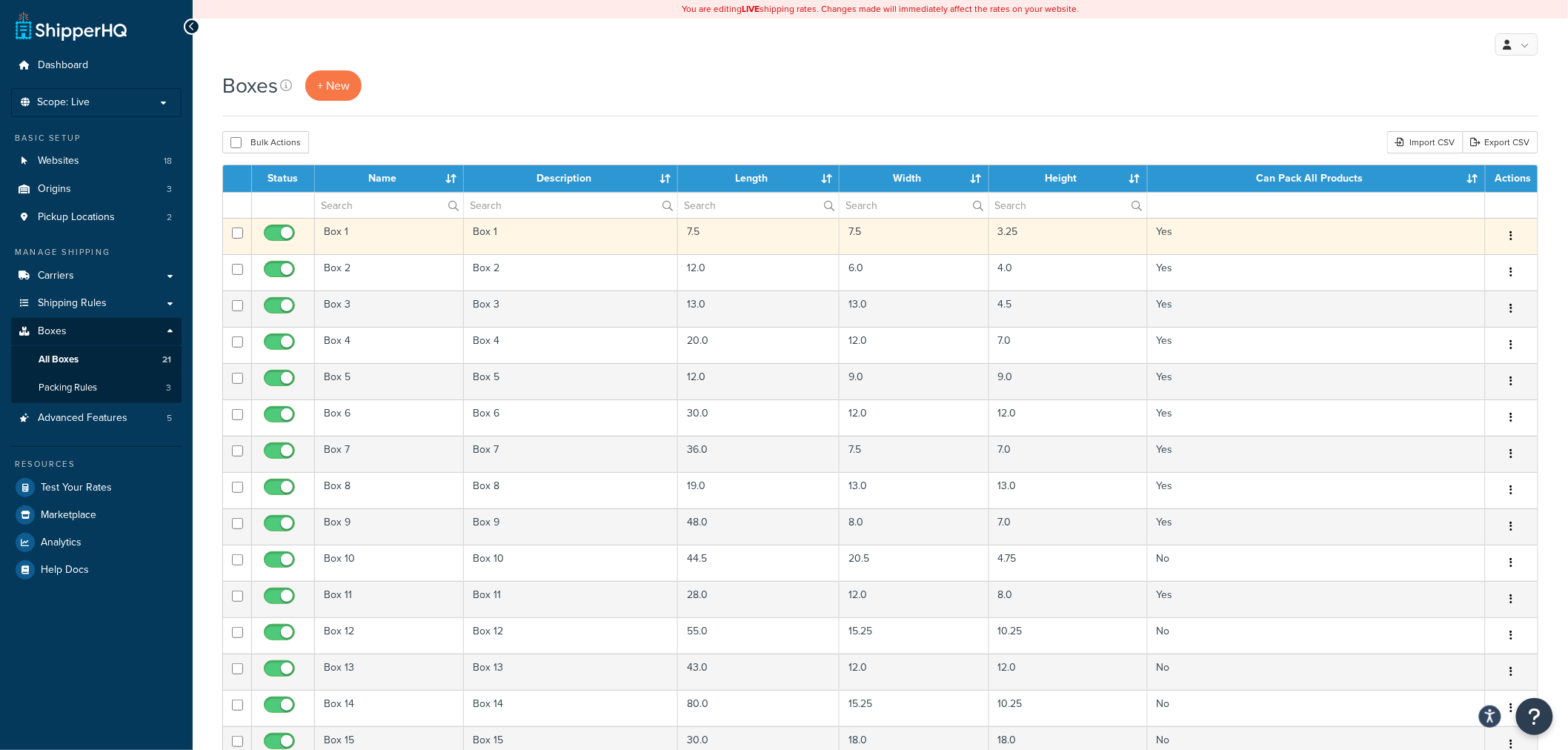
click at [1512, 233] on icon "button" at bounding box center [1511, 235] width 3 height 10
click at [0, 0] on link "Edit" at bounding box center [0, 0] width 0 height 0
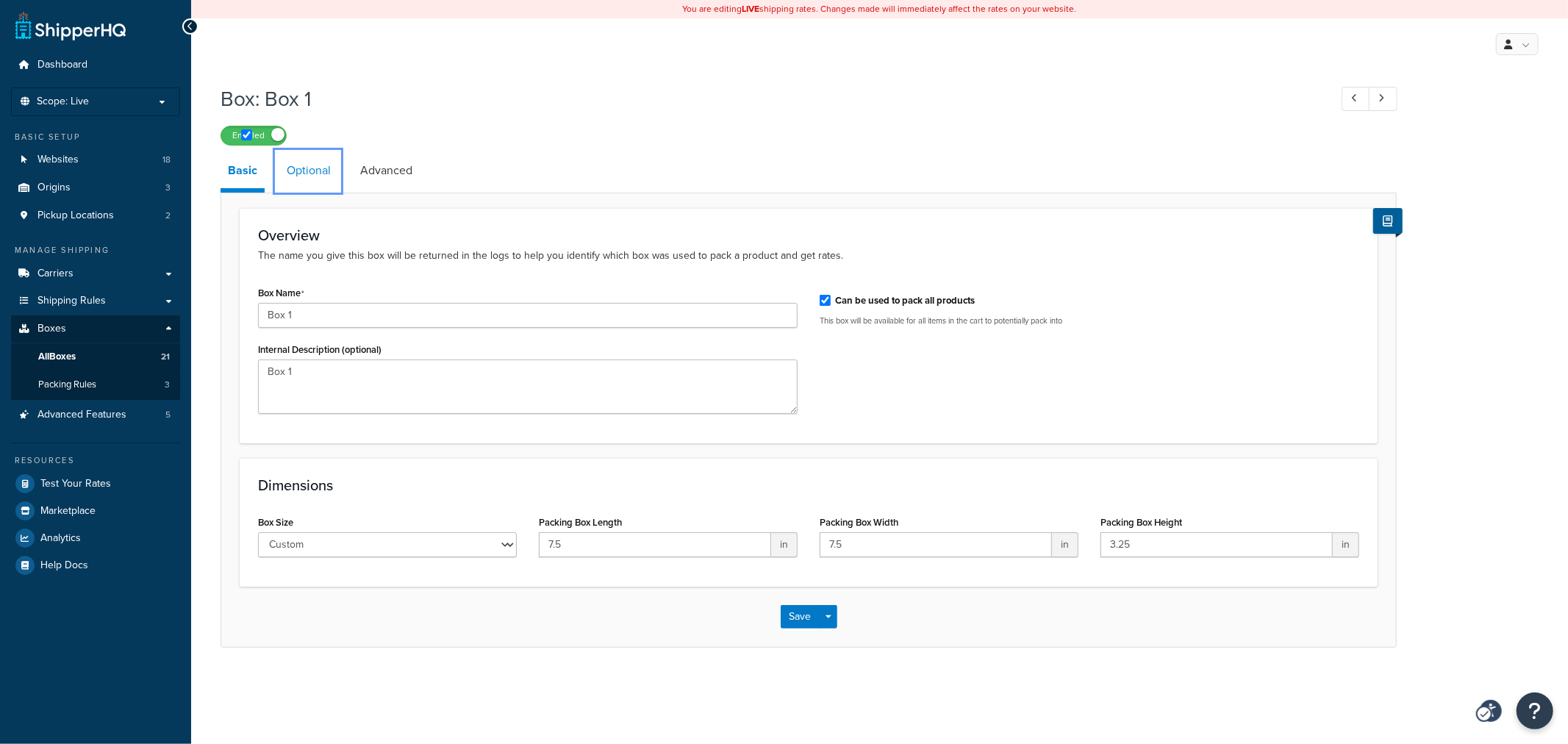
click at [310, 176] on link "Optional" at bounding box center [309, 170] width 59 height 35
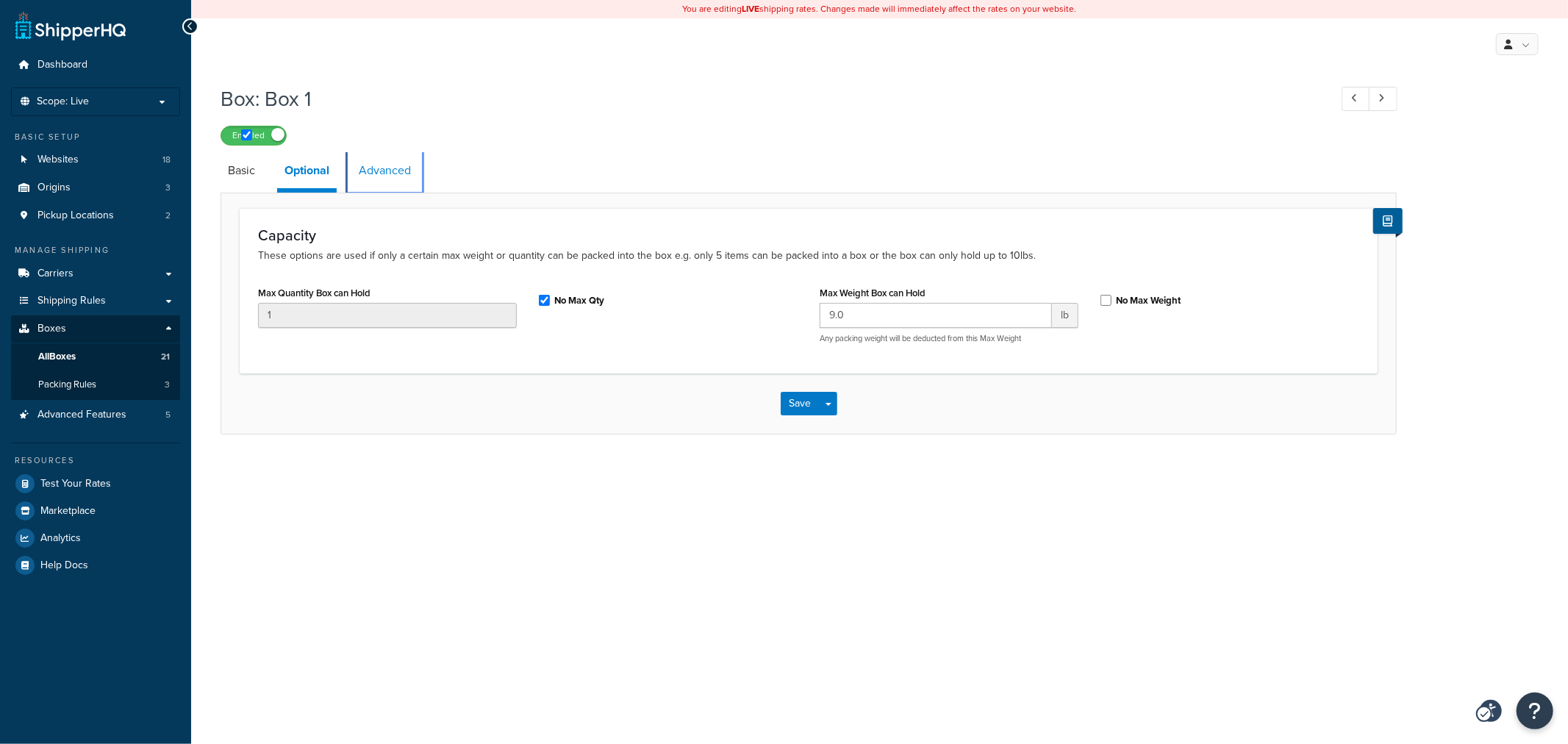
click at [386, 177] on link "Advanced" at bounding box center [385, 170] width 67 height 35
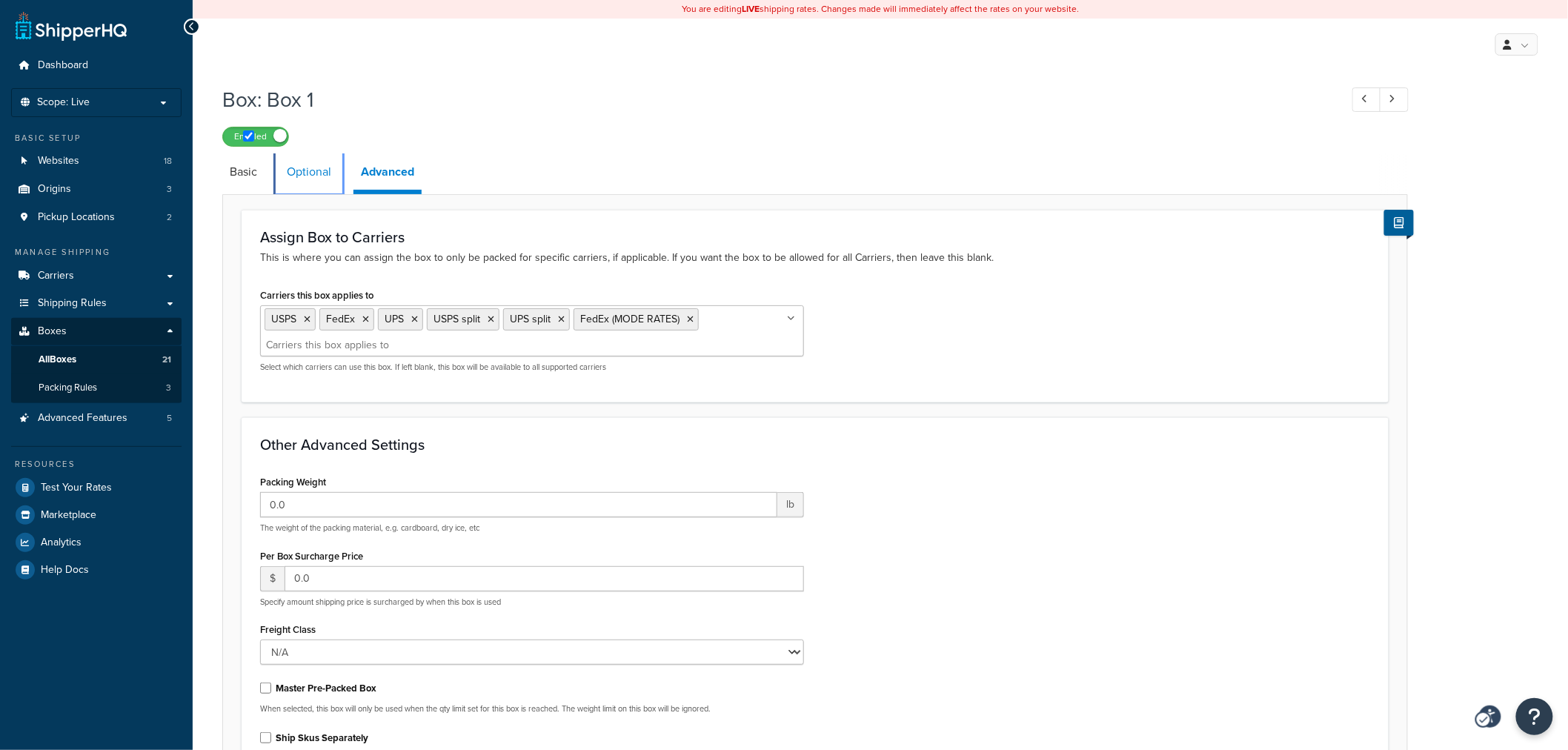
click at [306, 178] on link "Optional" at bounding box center [309, 172] width 60 height 36
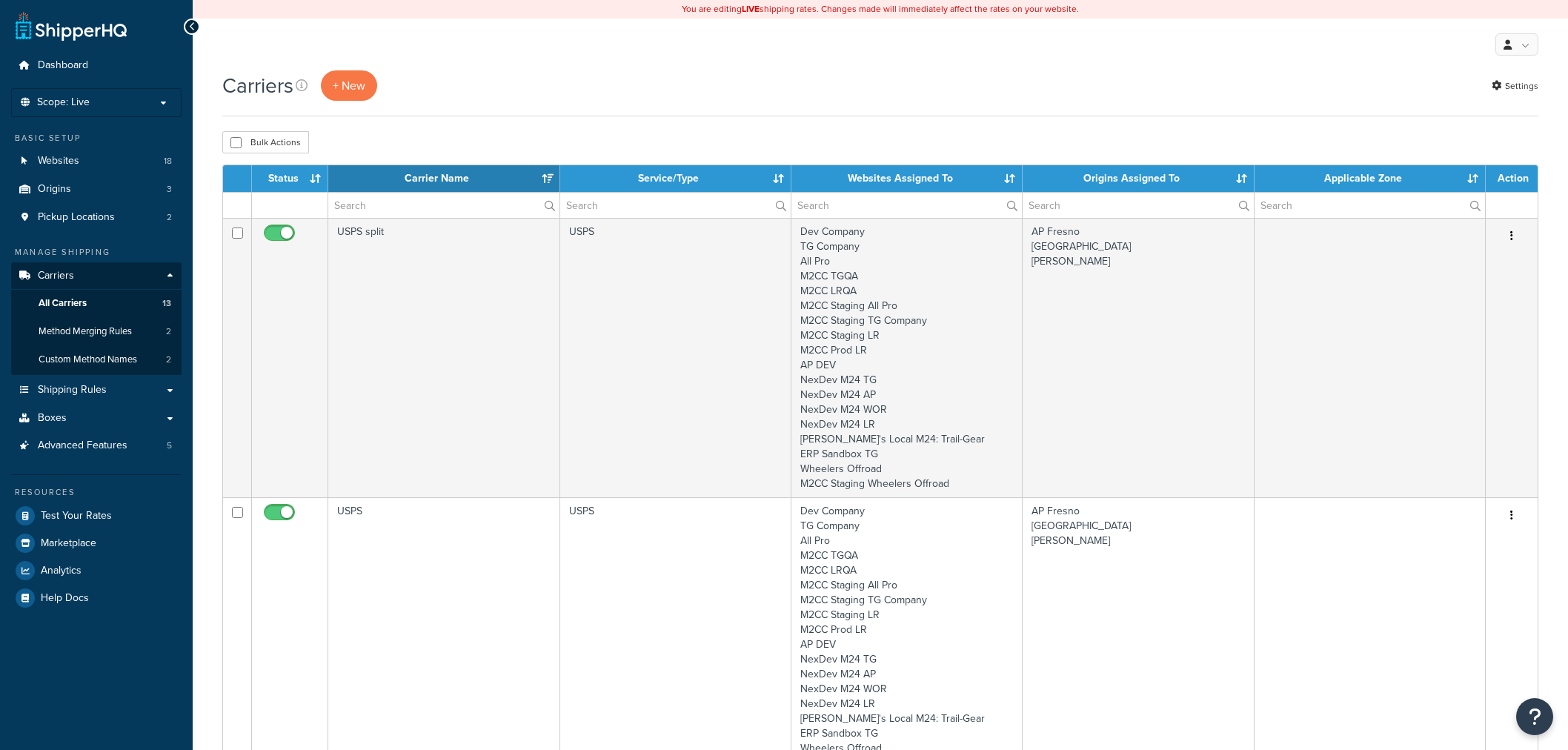
select select "15"
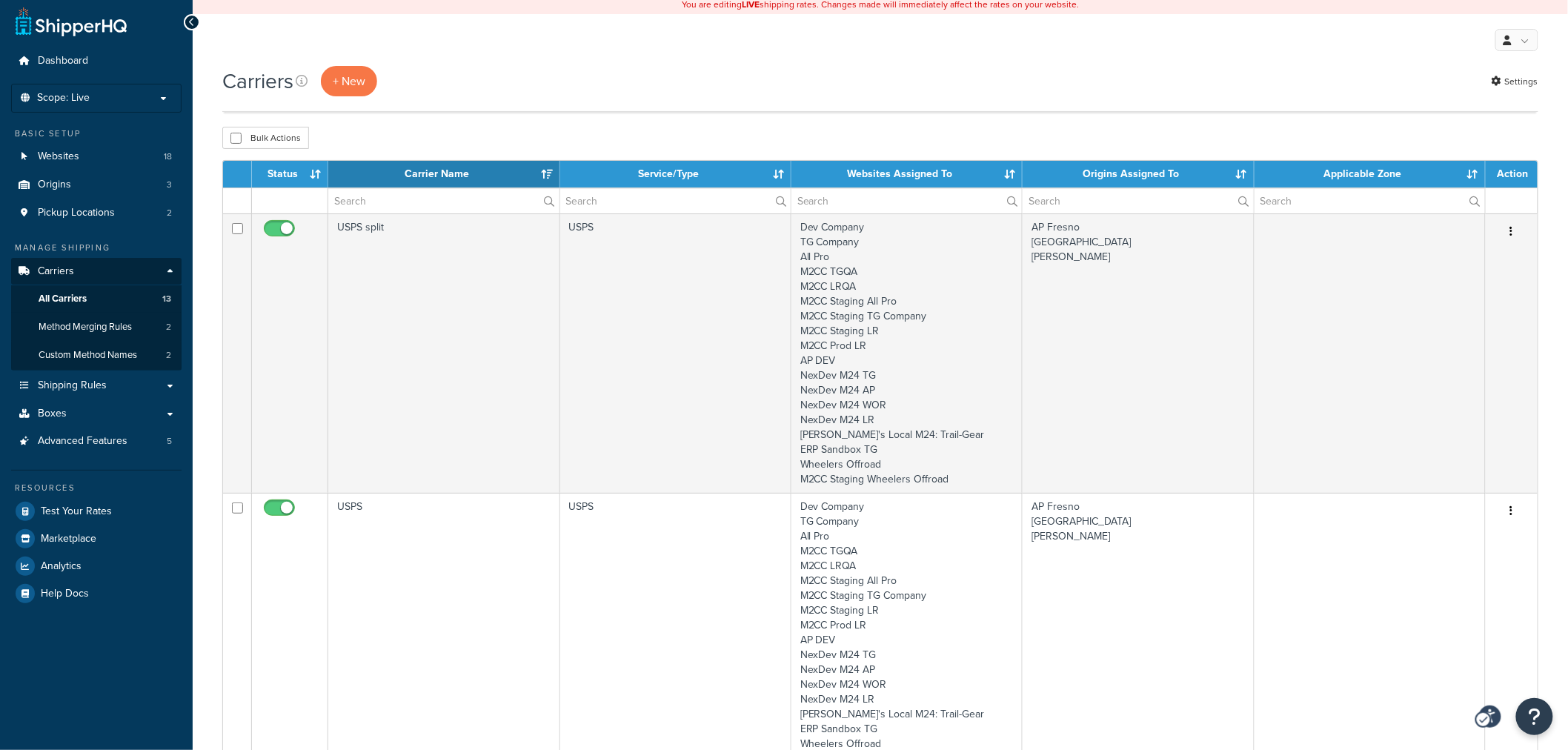
scroll to position [906, 0]
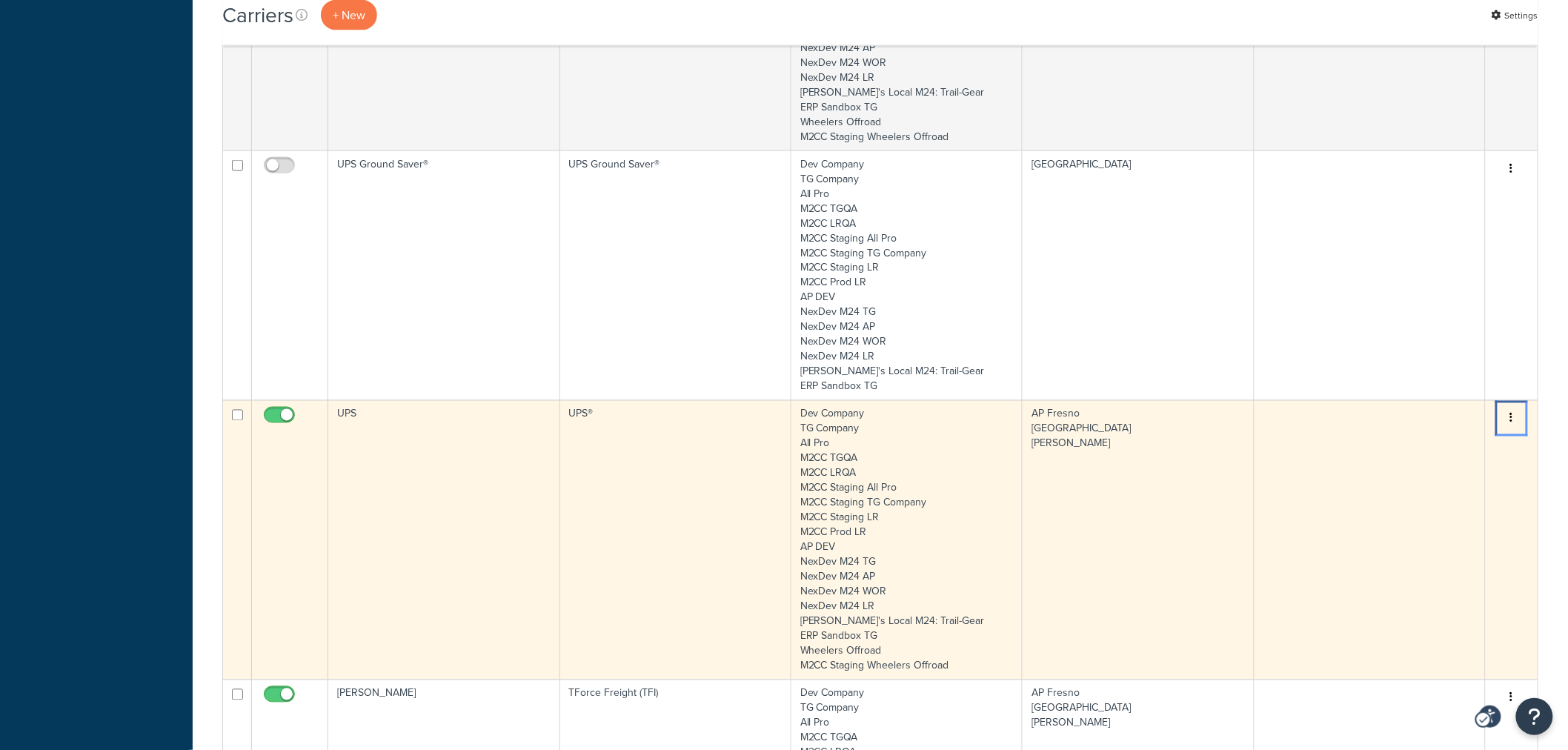
click at [1515, 425] on button "Menu" at bounding box center [1511, 419] width 21 height 24
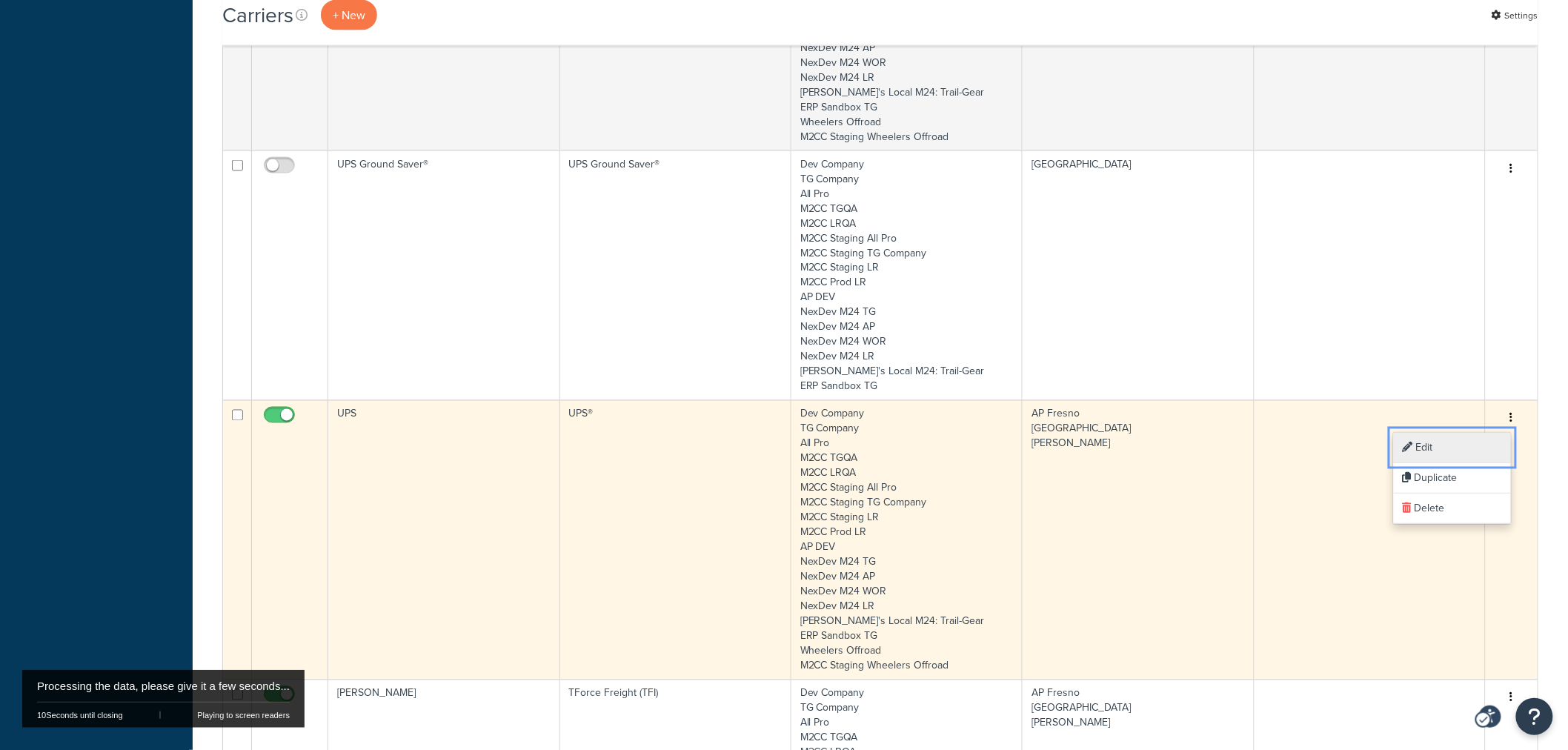
click at [1441, 441] on link "Edit Edit" at bounding box center [1453, 447] width 117 height 31
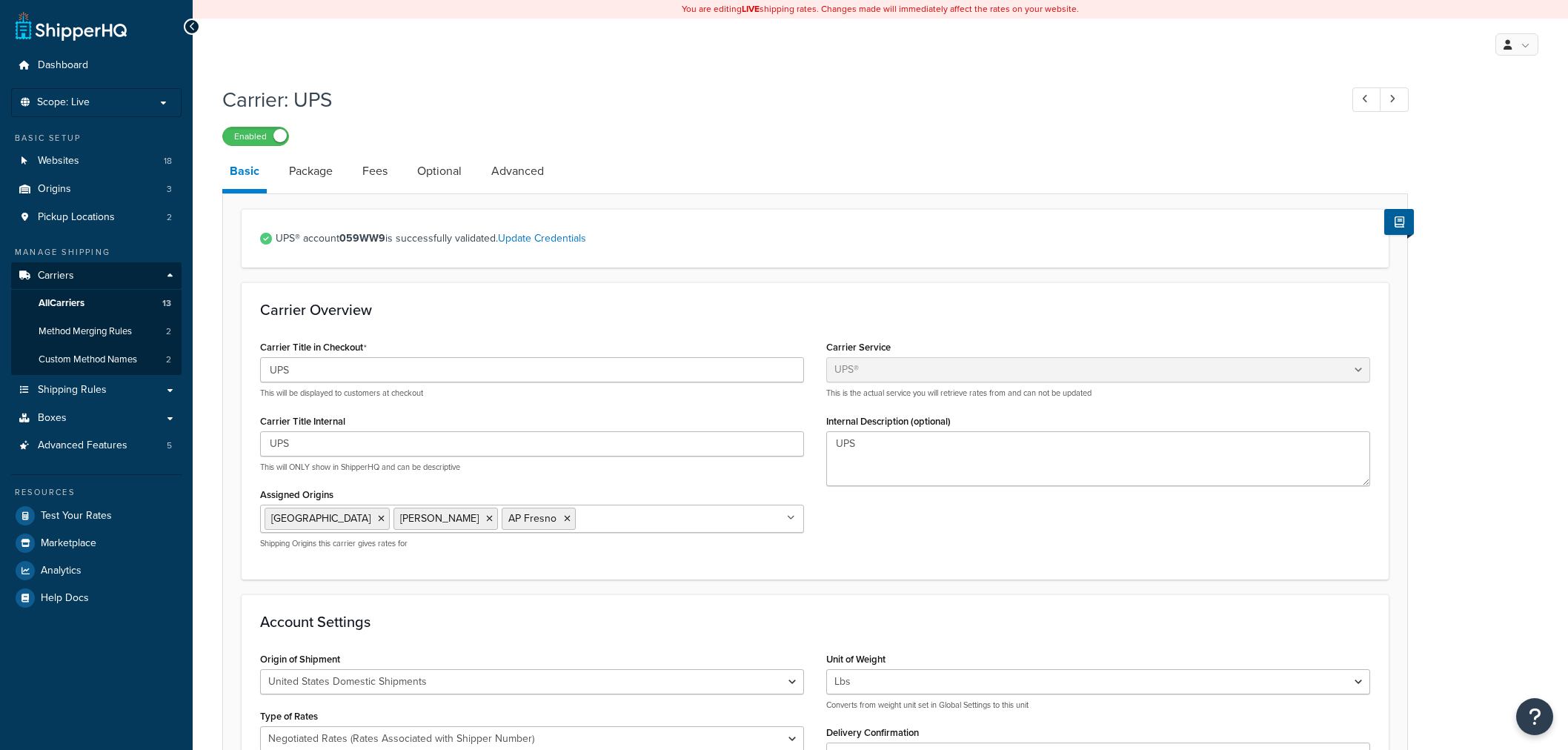
select select "ups"
click at [83, 450] on span "Advanced Features" at bounding box center [82, 445] width 89 height 13
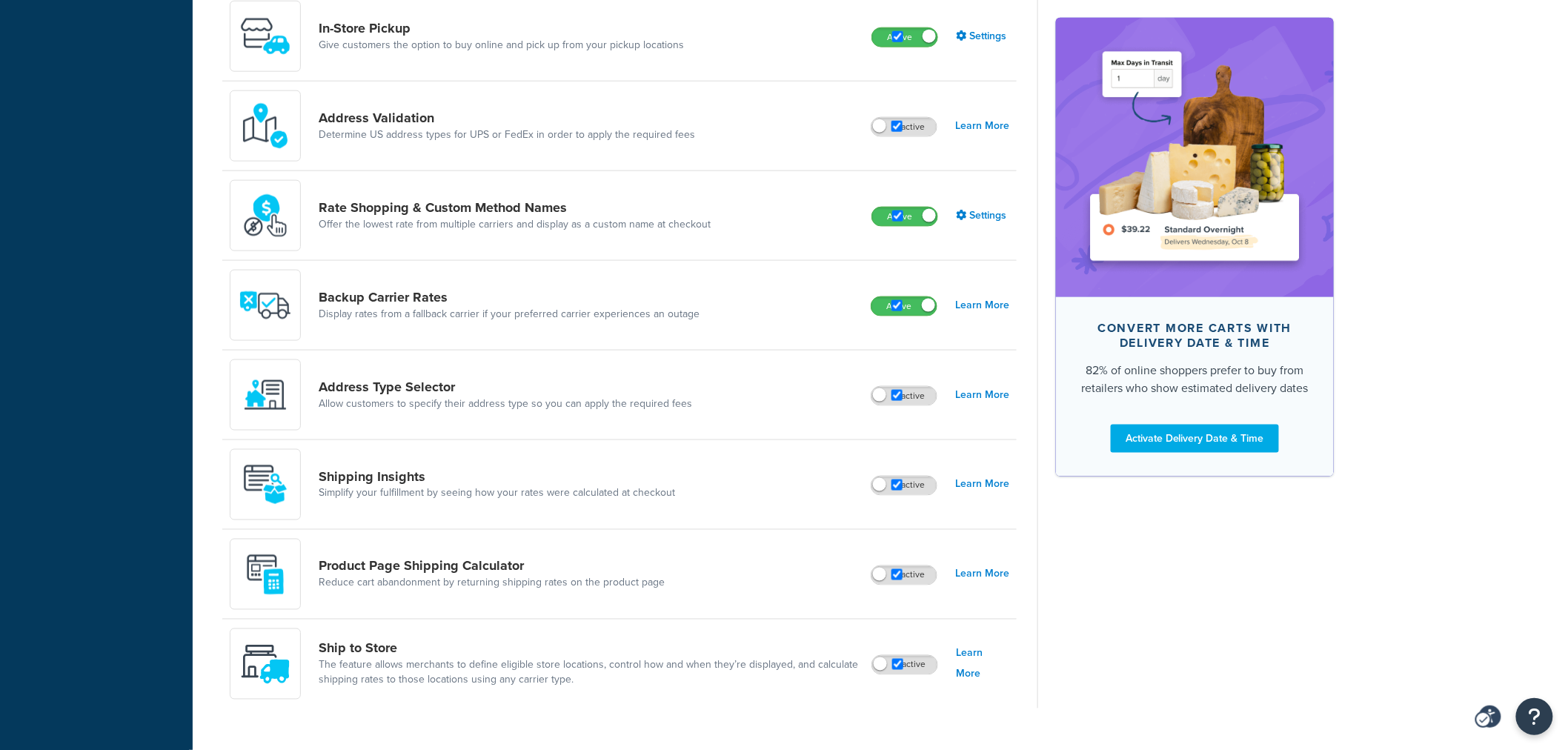
scroll to position [727, 0]
